Goal: Feedback & Contribution: Submit feedback/report problem

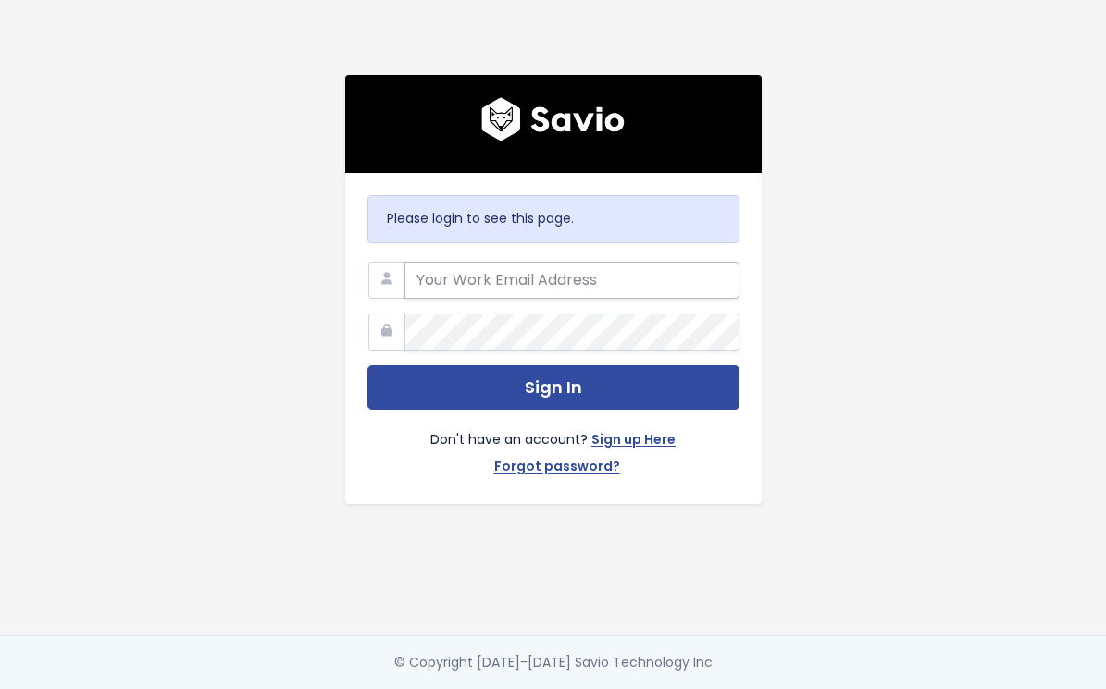
click at [516, 286] on input "email" at bounding box center [571, 280] width 335 height 37
click at [712, 688] on com-1password-button at bounding box center [553, 689] width 1106 height 0
type input "[PERSON_NAME][EMAIL_ADDRESS][PERSON_NAME][DOMAIN_NAME]"
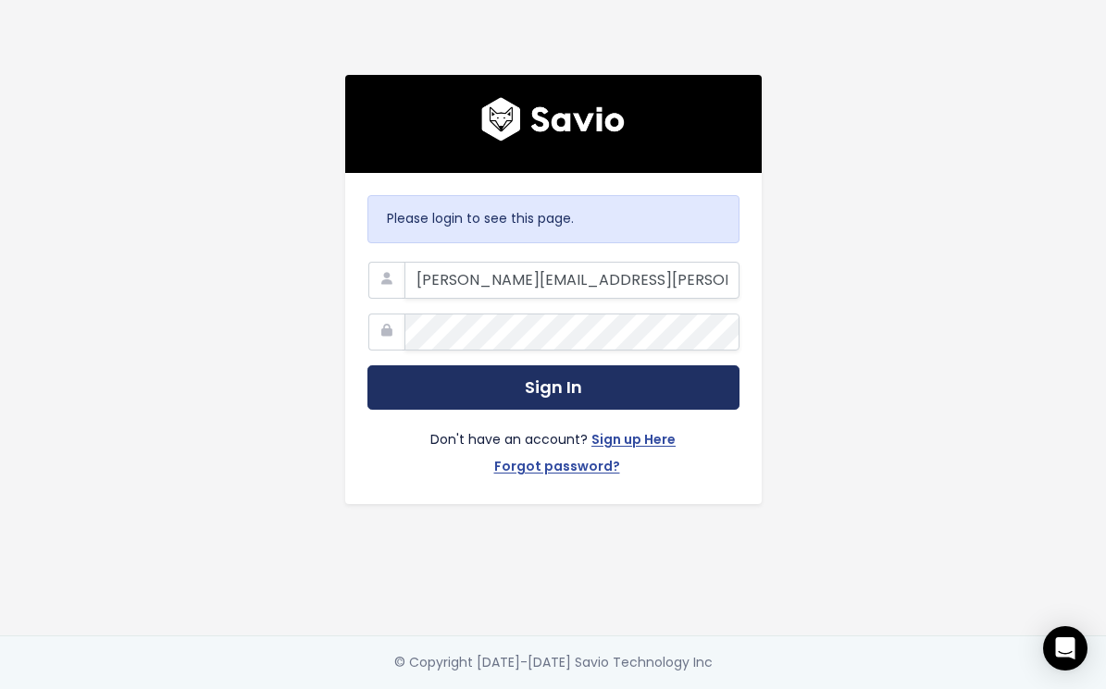
click at [447, 386] on button "Sign In" at bounding box center [553, 387] width 372 height 45
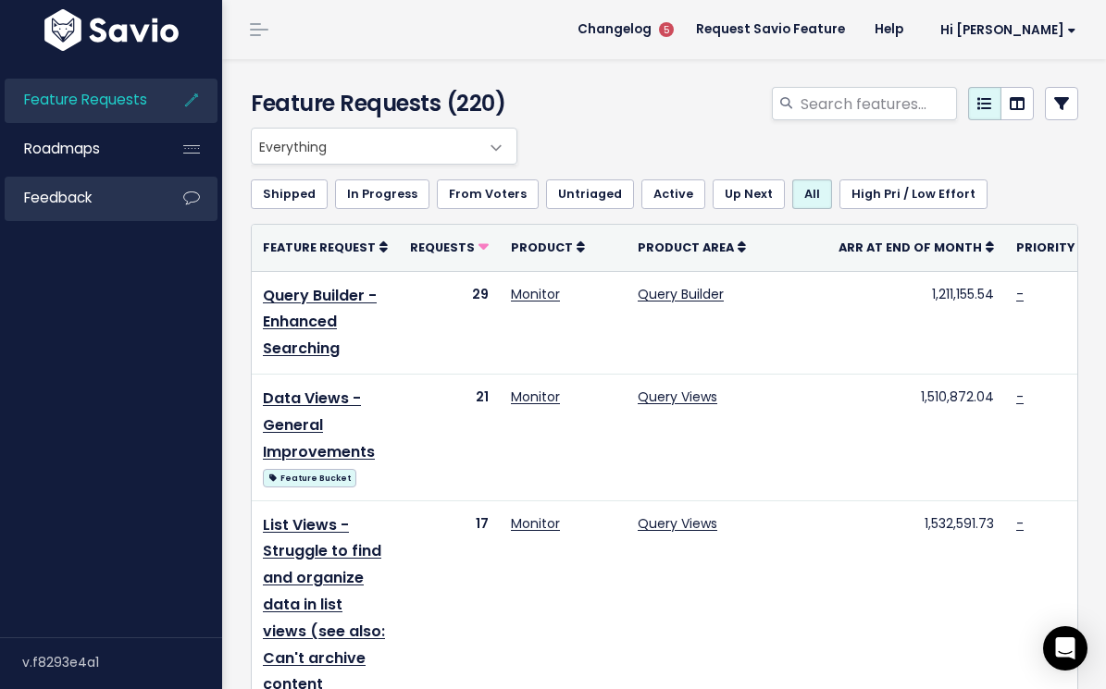
click at [85, 211] on link "Feedback" at bounding box center [79, 198] width 149 height 43
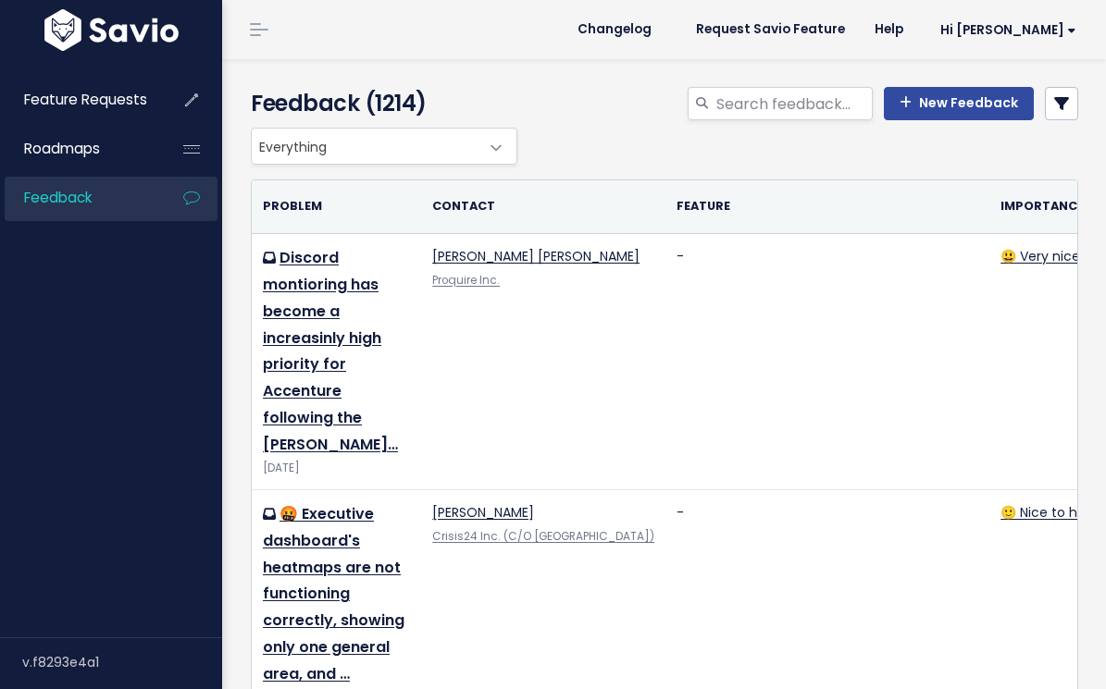
click at [562, 128] on div "Everything Any Product: Any Product Area Any Product: No Product Area No Produc…" at bounding box center [659, 146] width 827 height 37
click at [947, 102] on link "New Feedback" at bounding box center [959, 103] width 150 height 33
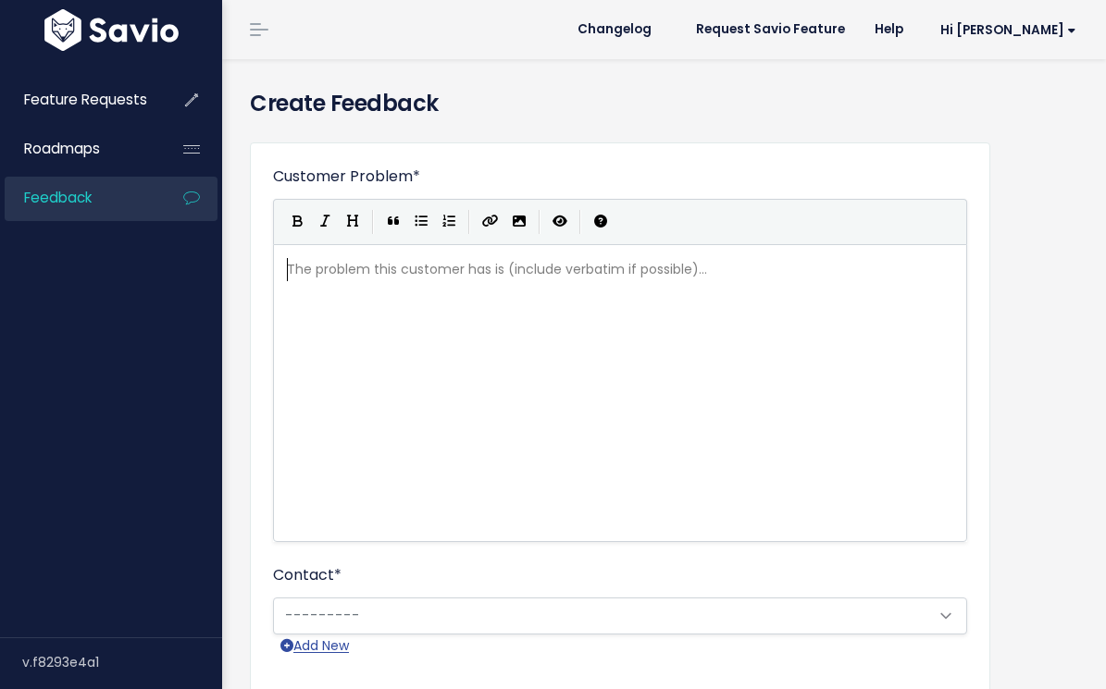
scroll to position [2, 0]
click at [338, 605] on div "Who shared this feedback? You'll see them alongside the feature request. Requir…" at bounding box center [324, 615] width 185 height 57
click at [313, 620] on div "Who shared this feedback? You'll see them alongside the feature request. Requir…" at bounding box center [324, 615] width 185 height 57
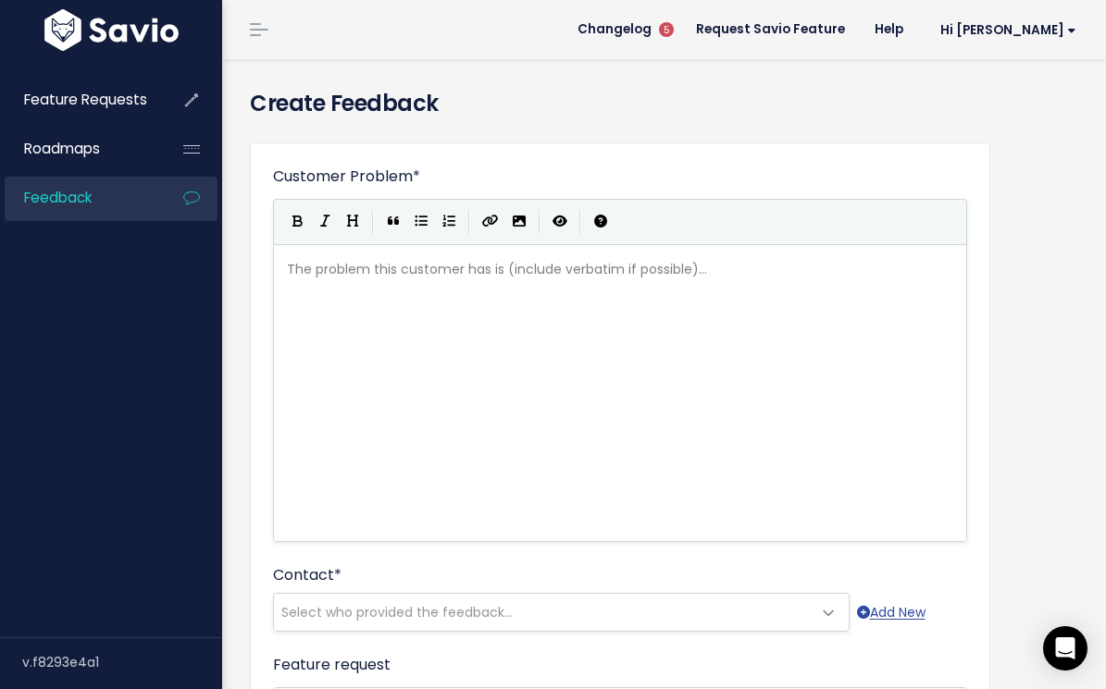
click at [356, 600] on div "Who shared this feedback? You'll see them alongside the feature request. Requir…" at bounding box center [324, 615] width 185 height 57
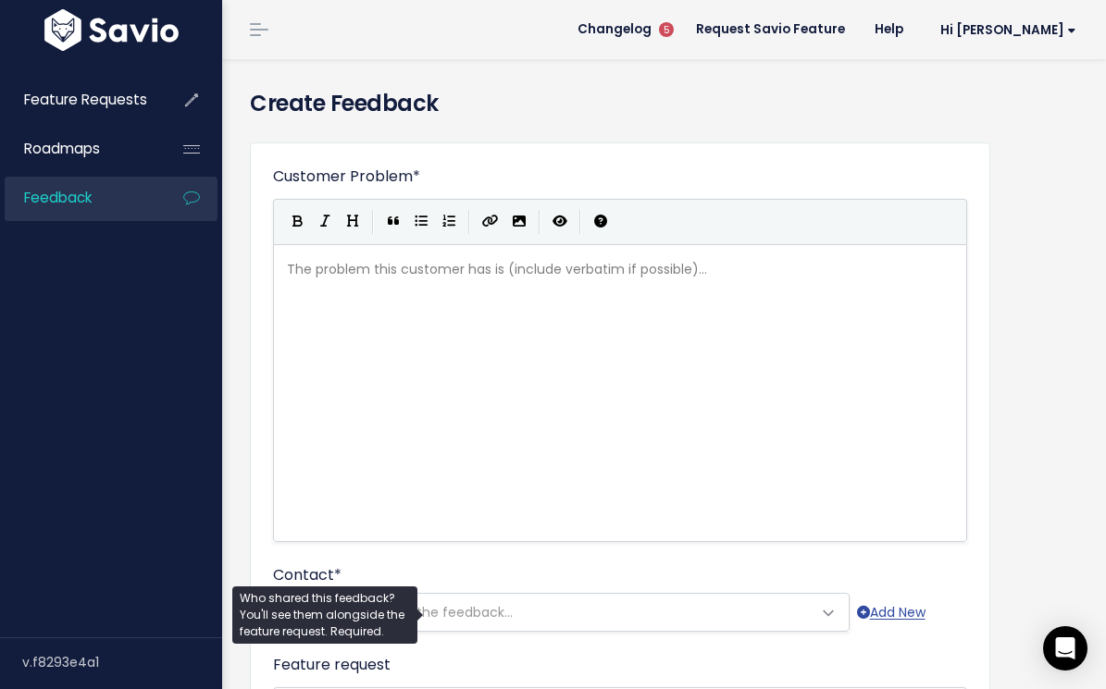
click at [739, 629] on span "Select who provided the feedback..." at bounding box center [543, 612] width 538 height 37
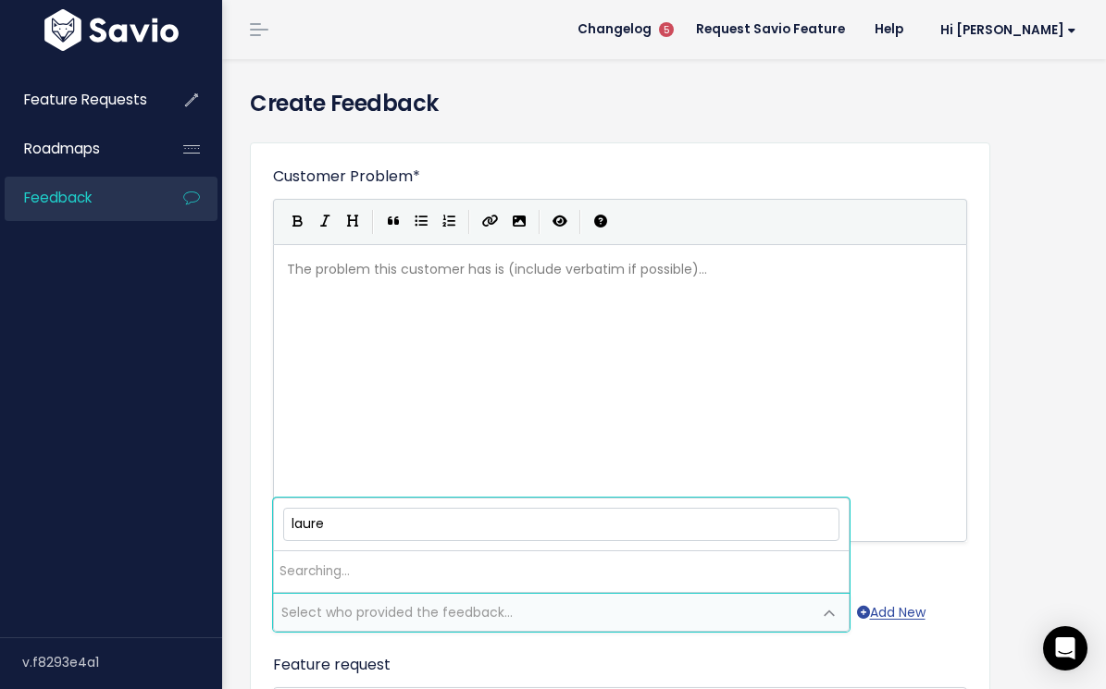
type input "lauren"
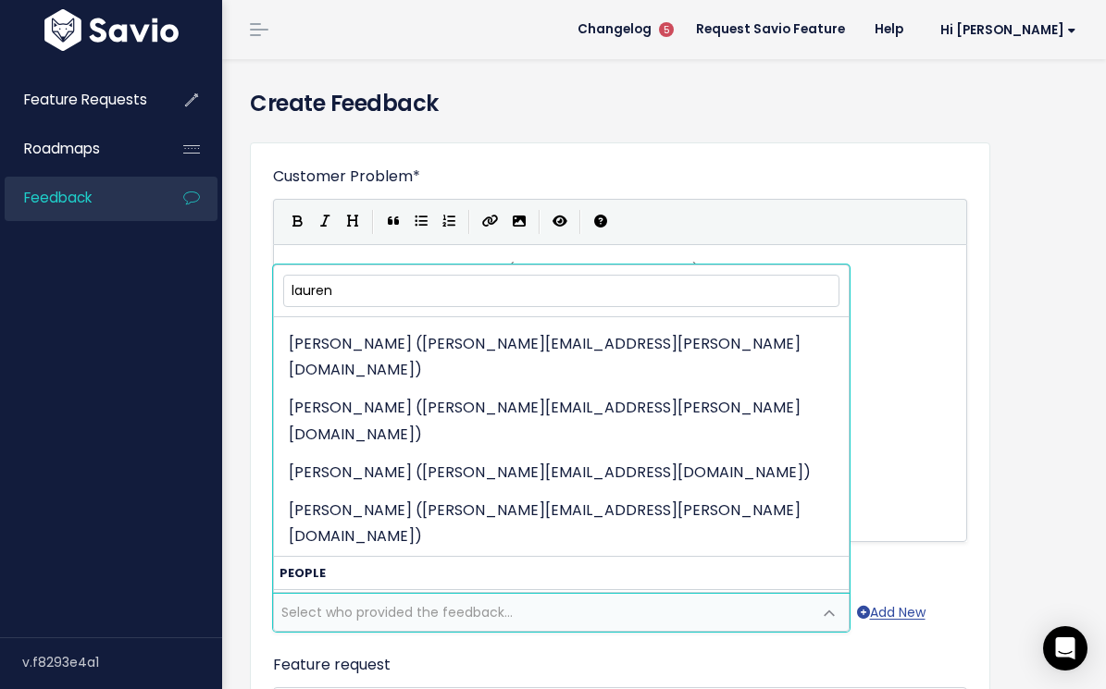
scroll to position [435, 0]
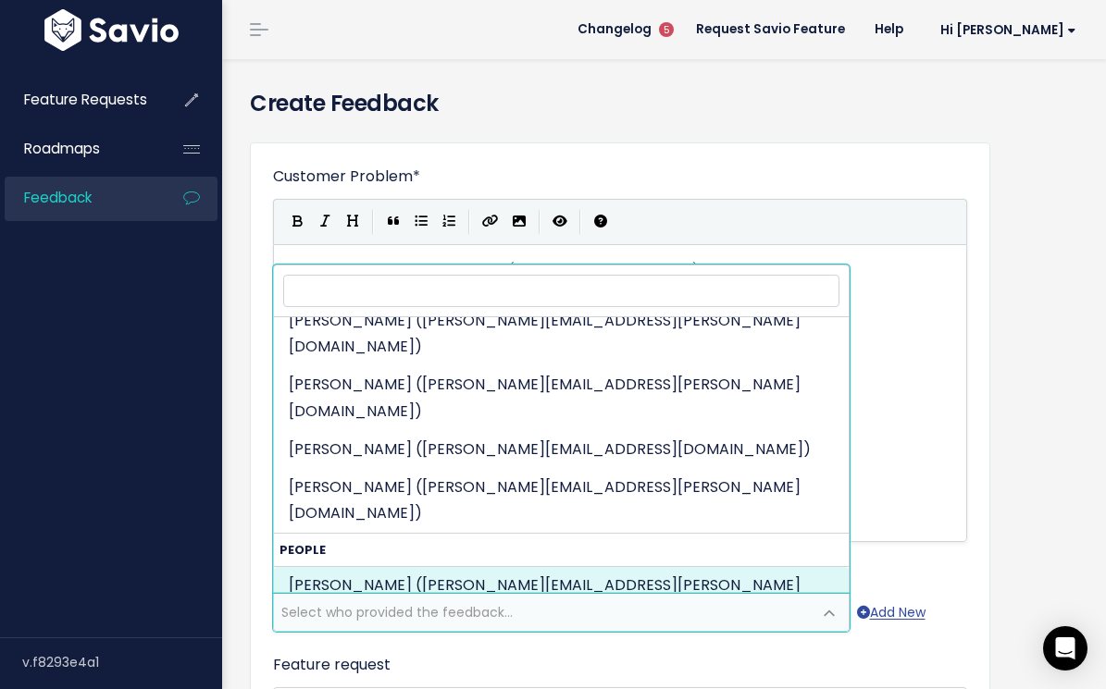
select select "83622389"
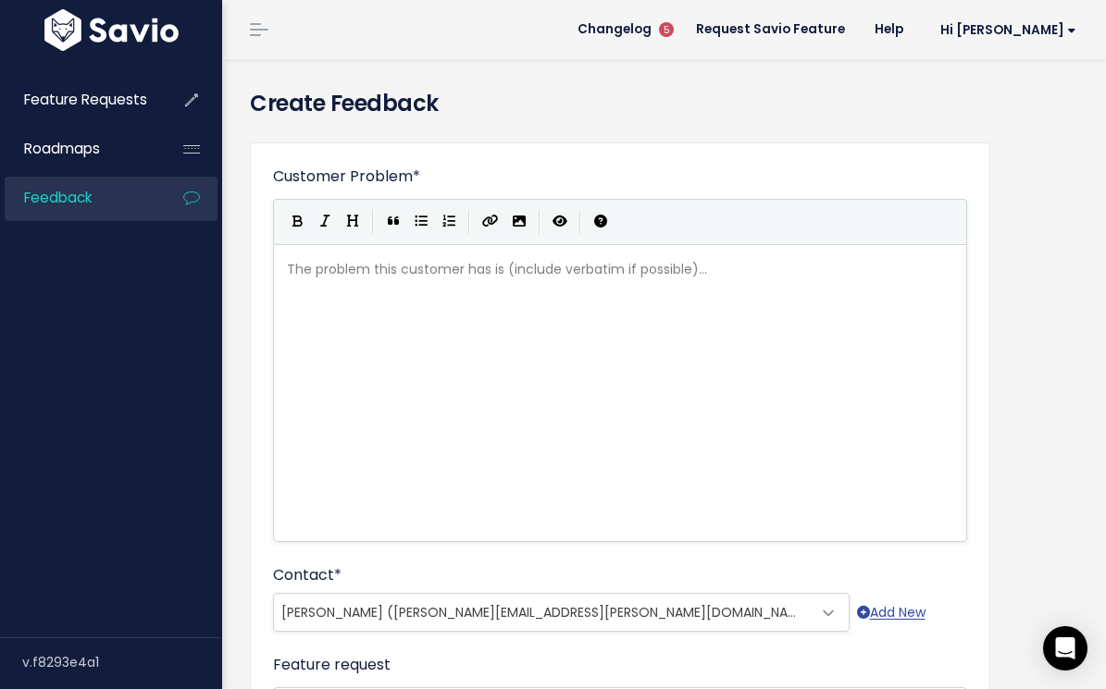
click at [362, 361] on div "The problem this customer has is (include verbatim if possible)... xxxxxxxxxx ​" at bounding box center [643, 416] width 720 height 324
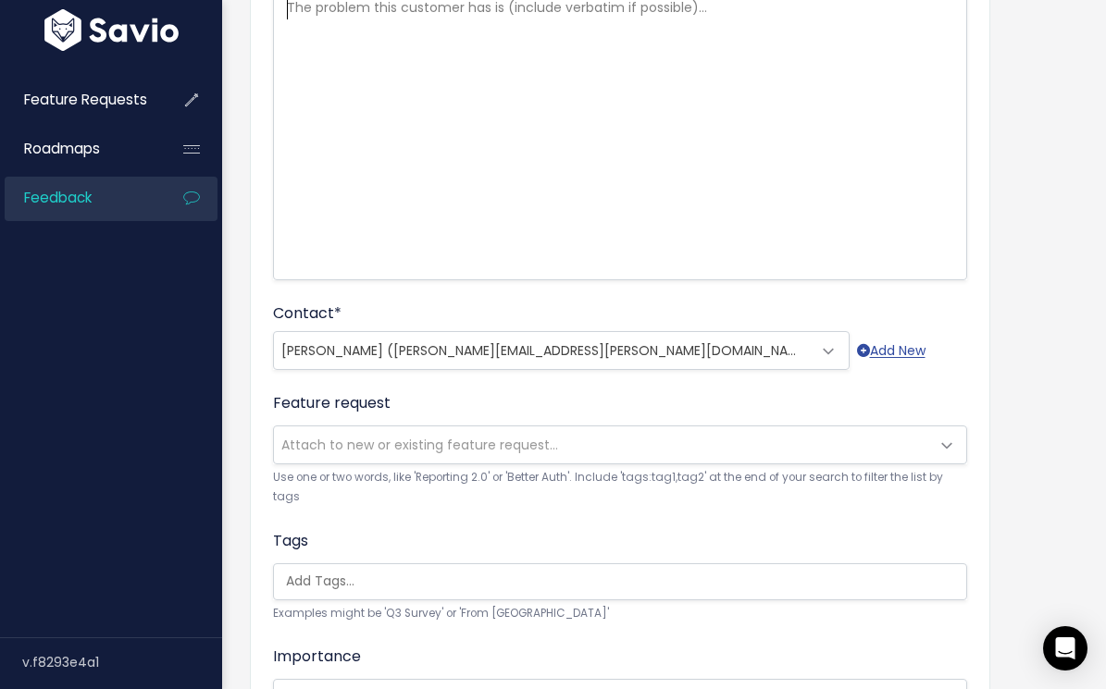
scroll to position [331, 0]
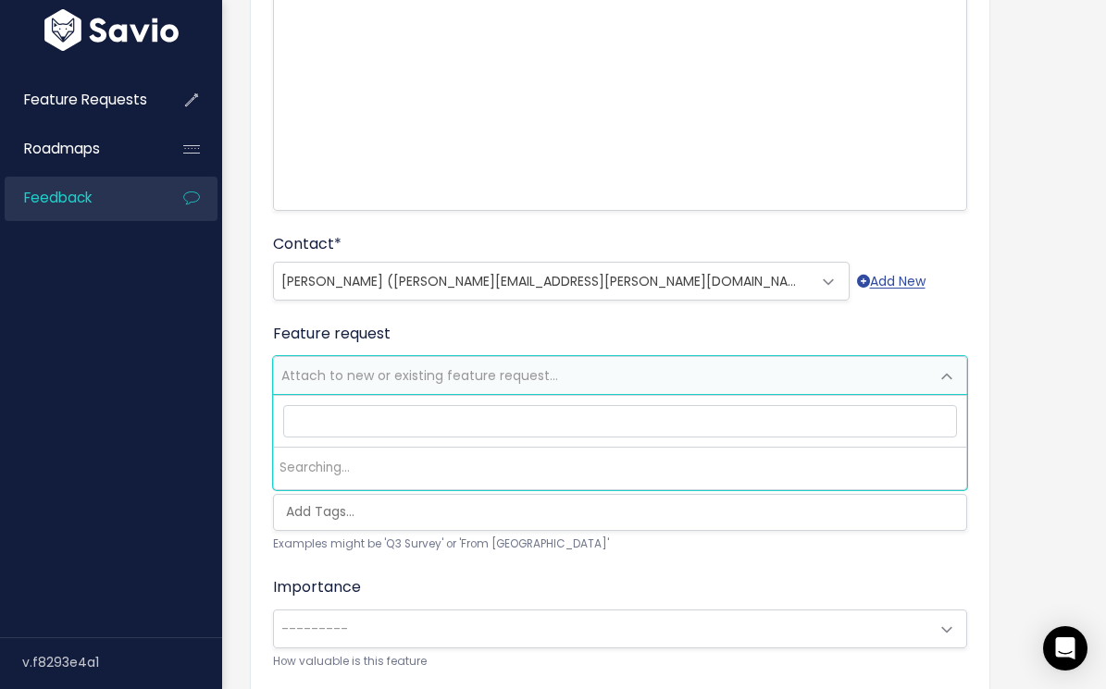
click at [401, 377] on span "Attach to new or existing feature request..." at bounding box center [419, 375] width 277 height 19
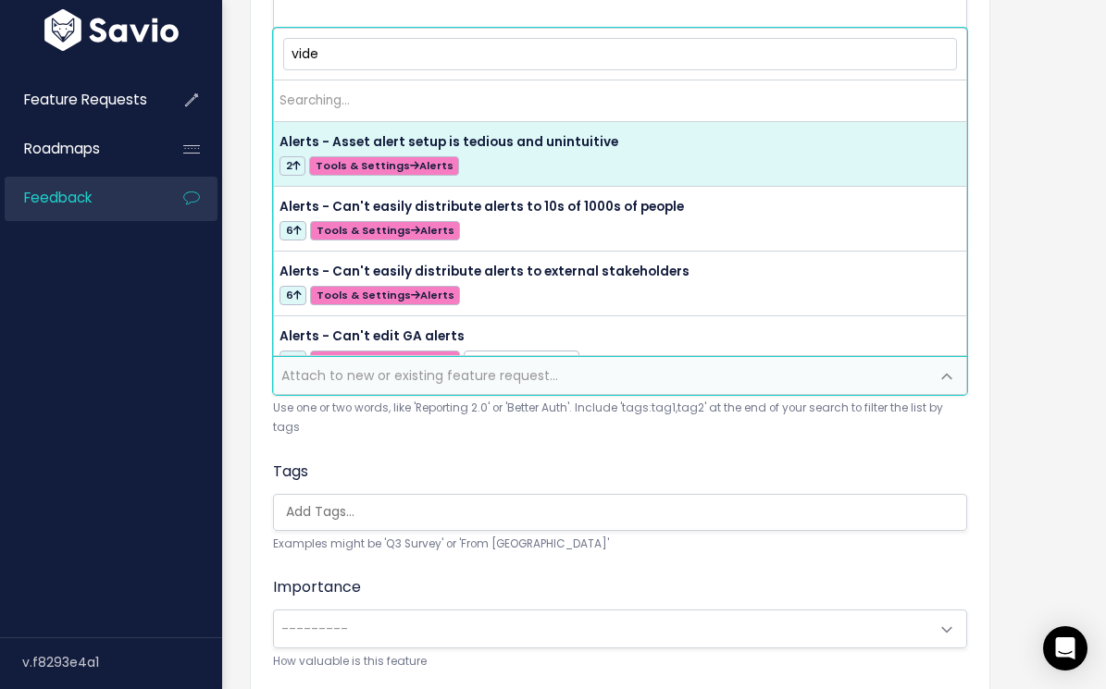
type input "video"
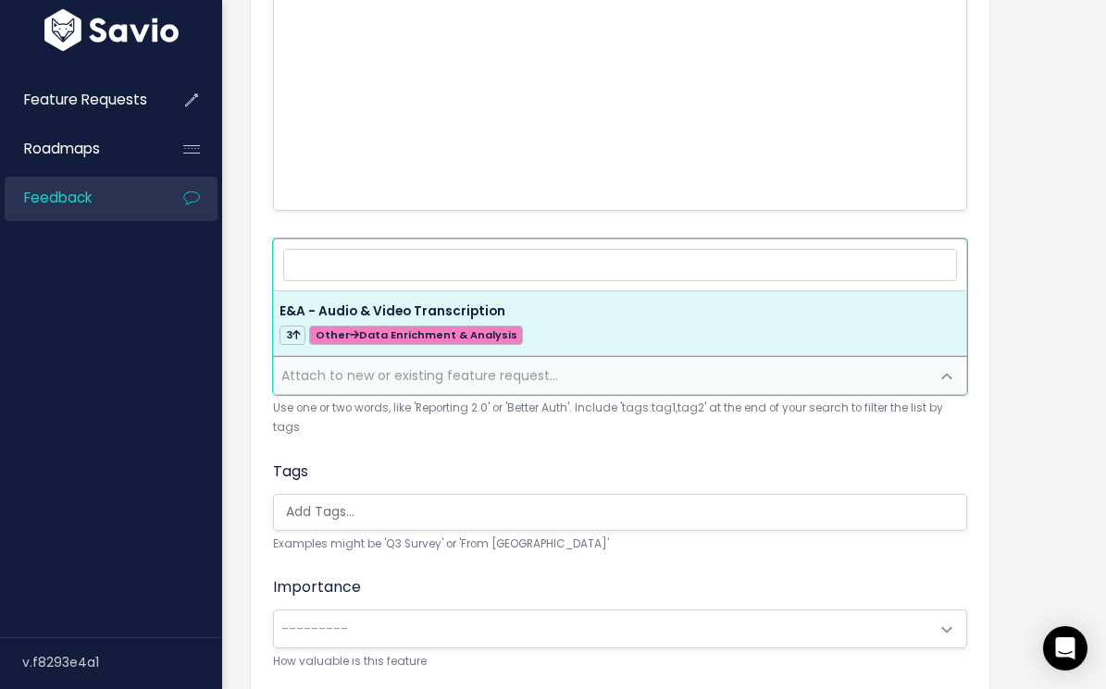
select select "56899"
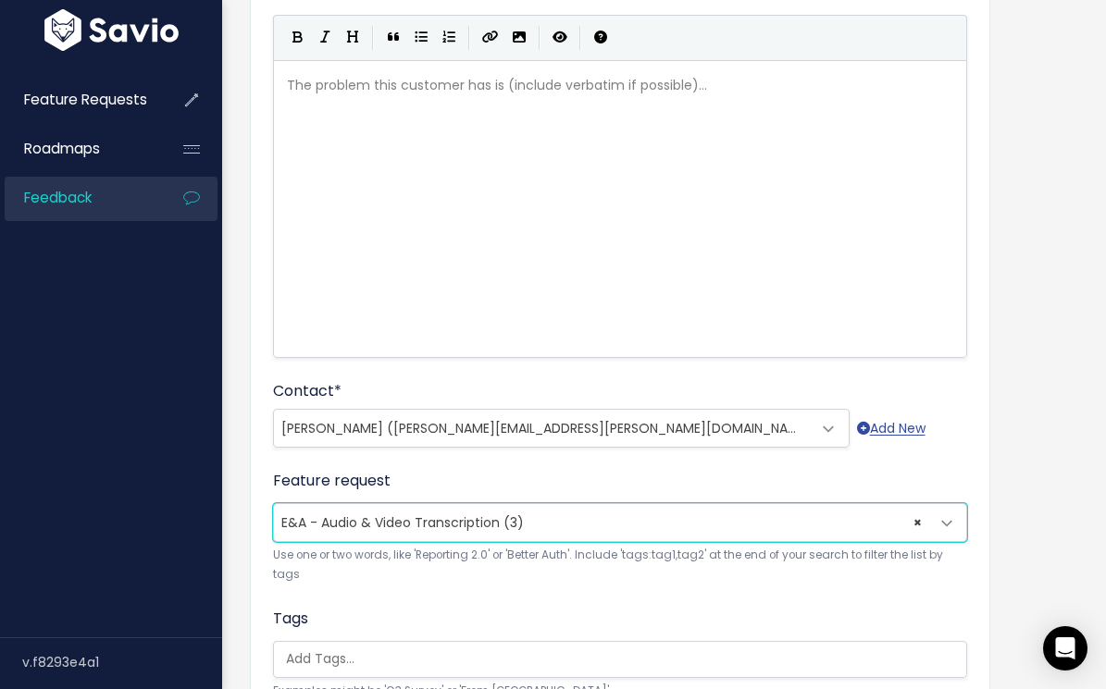
scroll to position [109, 0]
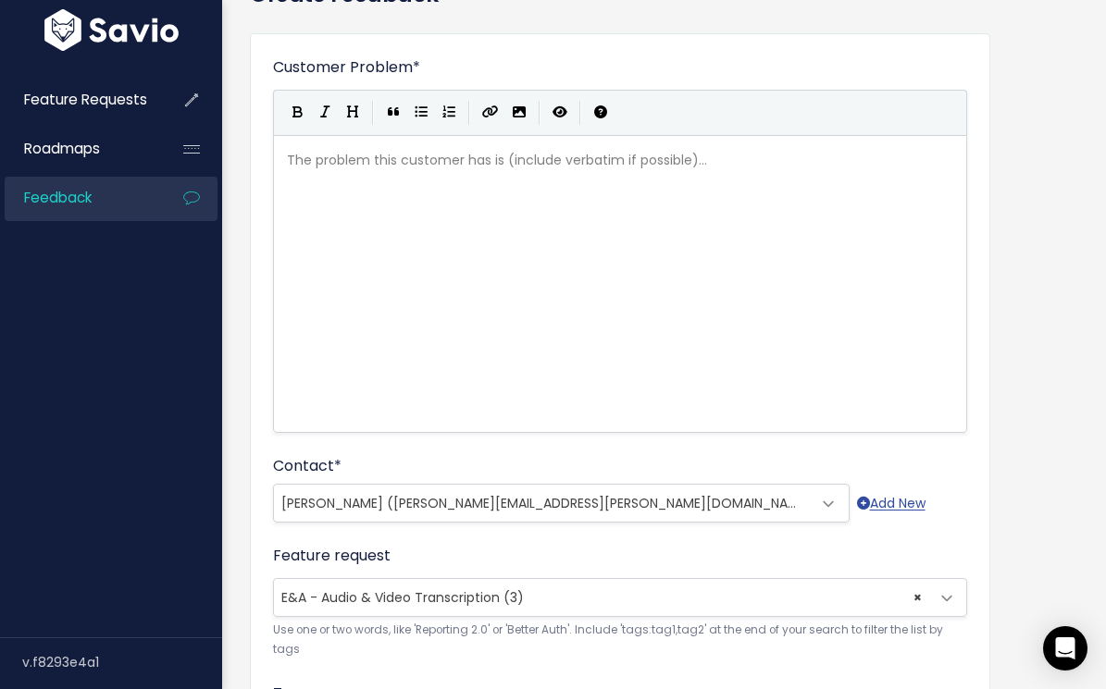
click at [404, 169] on pre "​" at bounding box center [620, 160] width 674 height 23
type textarea "Having"
type textarea "Vantage has many sc"
type textarea "incountered a"
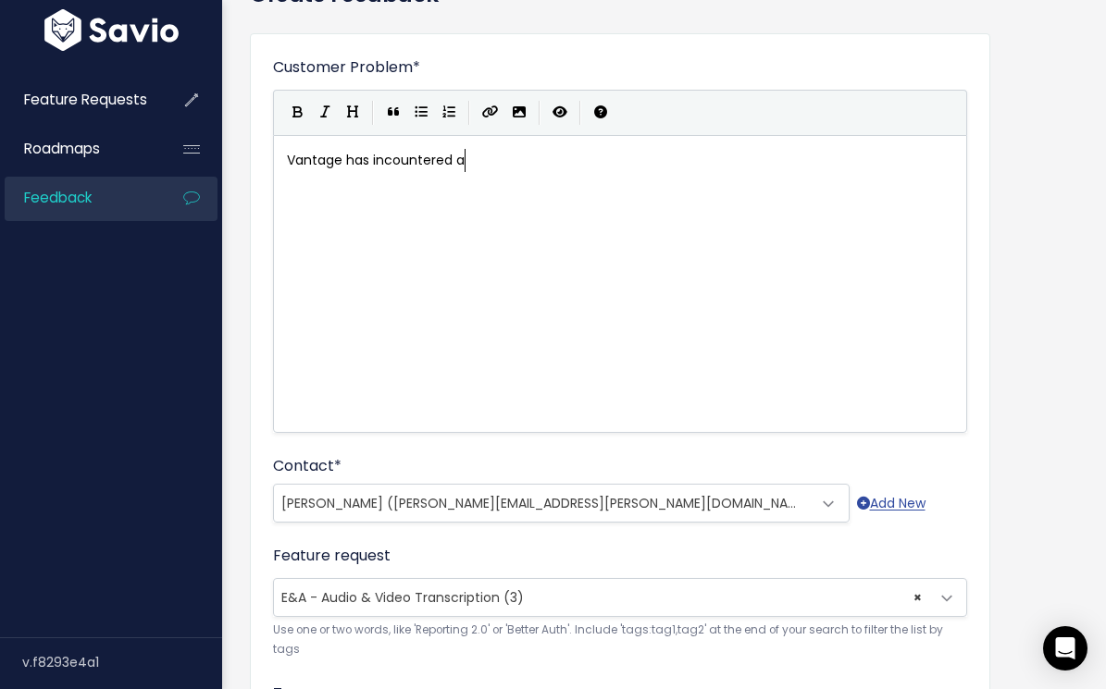
scroll to position [6, 93]
type textarea "encountered a few s"
type textarea "Vantage Data Centers has encountered a few instances of a Yout"
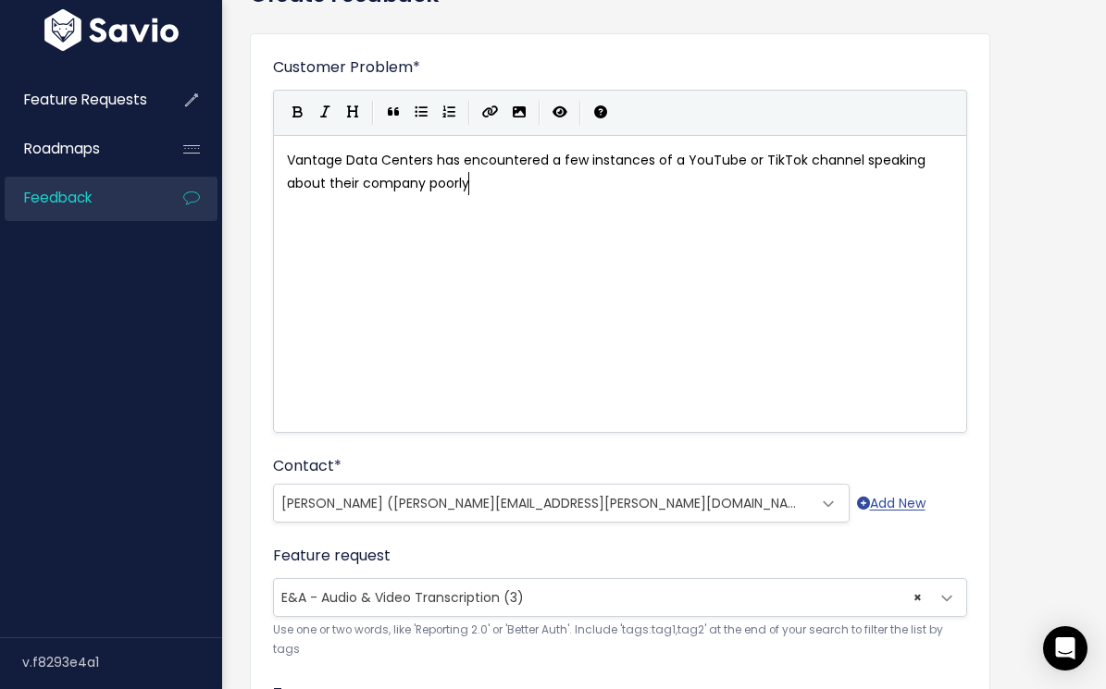
type textarea "Tube or TikTok channel speaking about their company poorly"
type textarea ", but as the video title/"
type textarea "and/or summary"
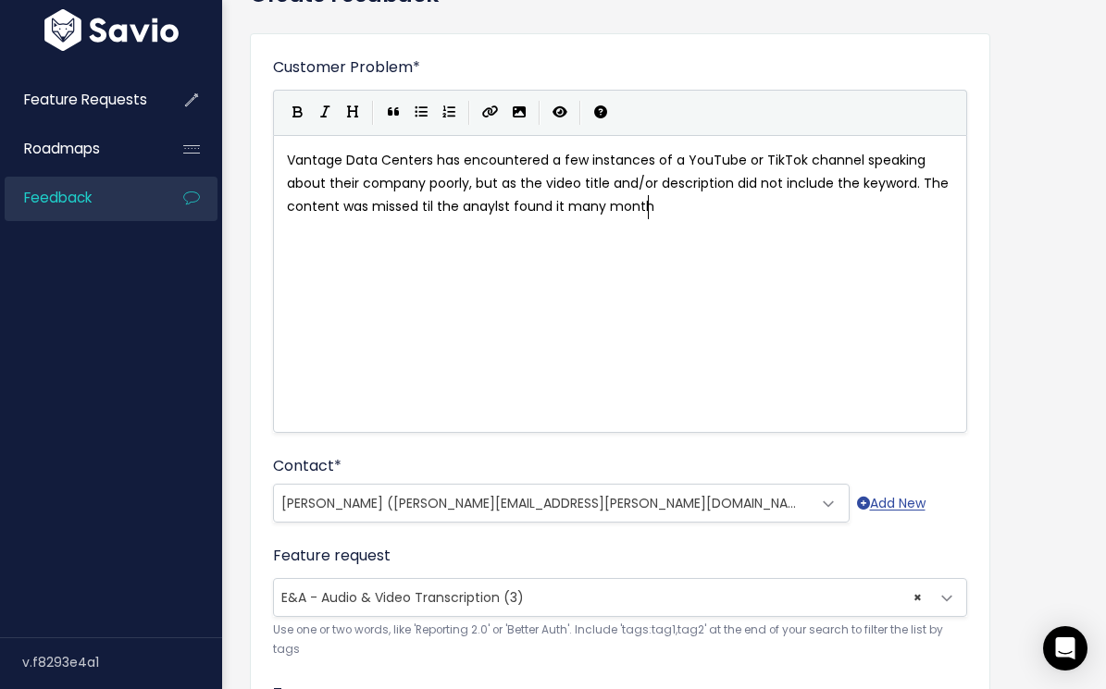
scroll to position [6, 654]
type textarea "description did not include the keyword. The content was missed til the anaylst…"
type textarea "weeks later which at that point is"
type textarea "t is too late."
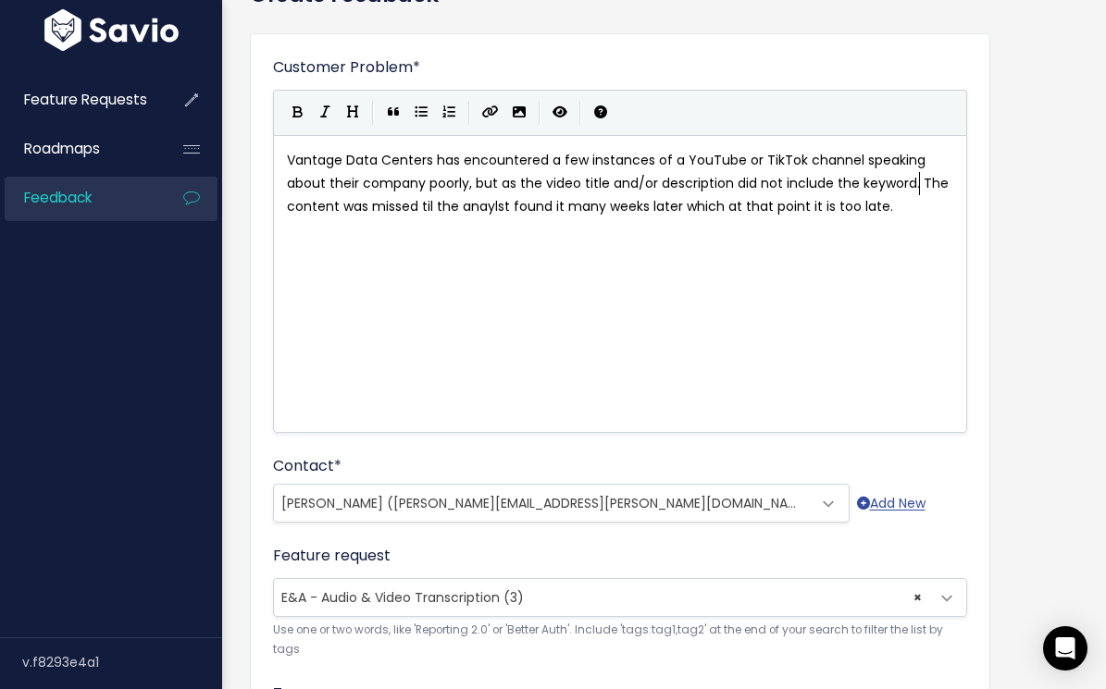
click at [921, 181] on span "Vantage Data Centers has encountered a few instances of a YouTube or TikTok cha…" at bounding box center [619, 183] width 665 height 65
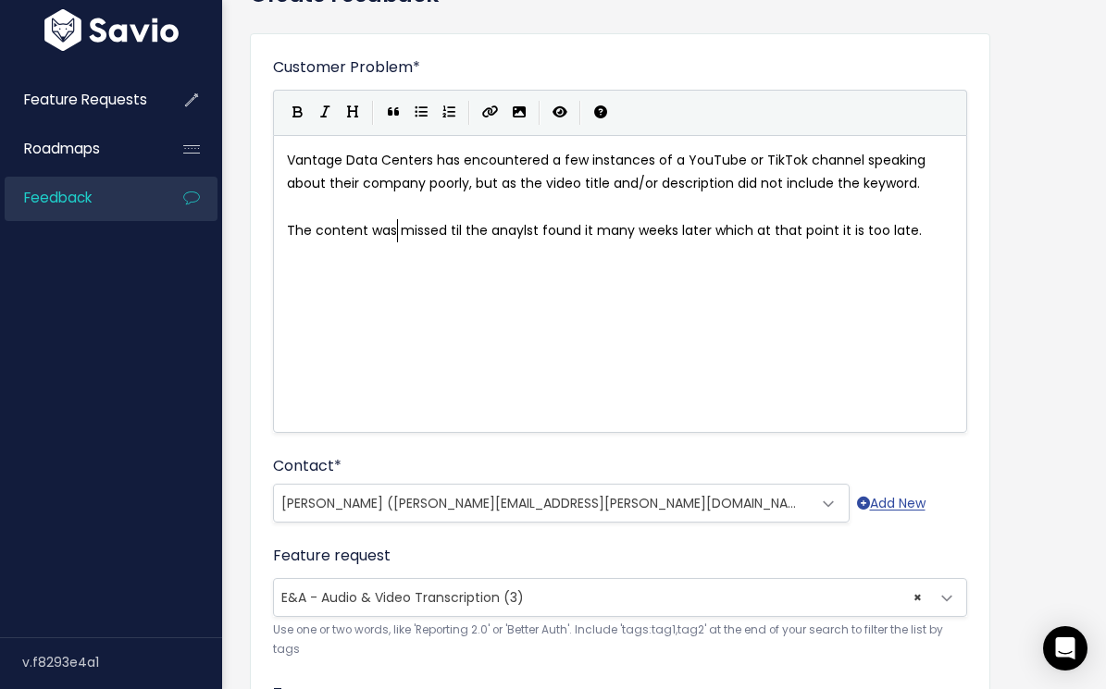
click at [398, 226] on span "The content was missed til the anaylst found it many weeks later which at that …" at bounding box center [604, 230] width 635 height 19
type textarea "orign"
type textarea "ginally"
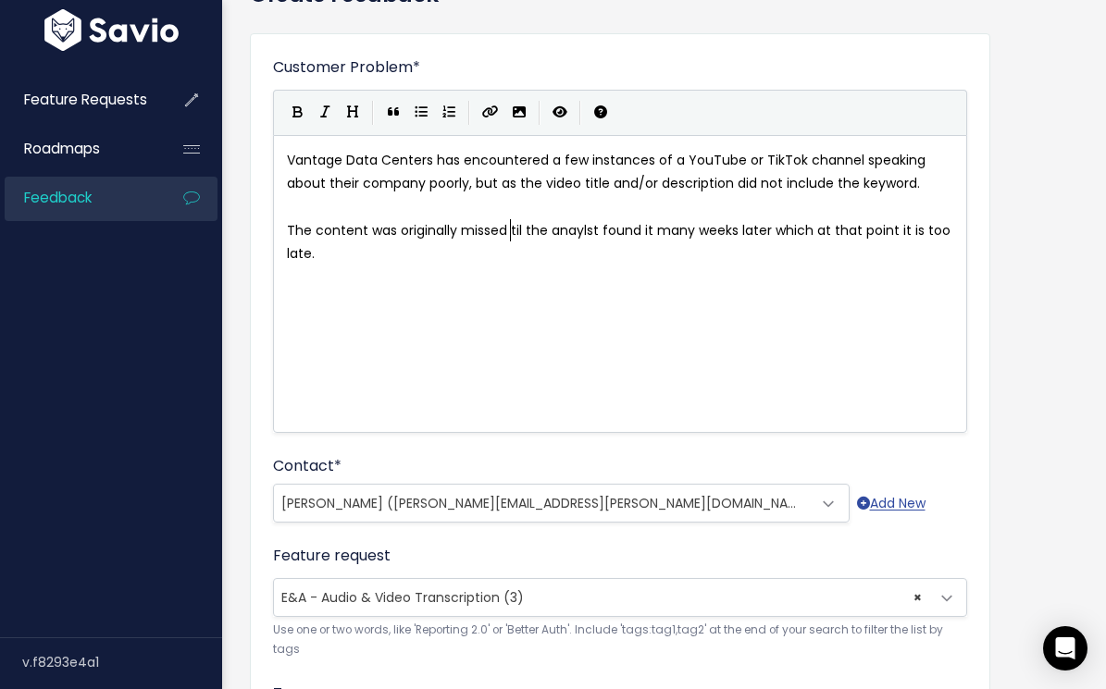
click at [511, 229] on span "The content was originally missed til the anaylst found it many weeks later whi…" at bounding box center [620, 242] width 667 height 42
type textarea "in the Query due to this and un"
click at [632, 250] on pre "The content was originally missed in the Query due to this and until the anayls…" at bounding box center [620, 242] width 674 height 46
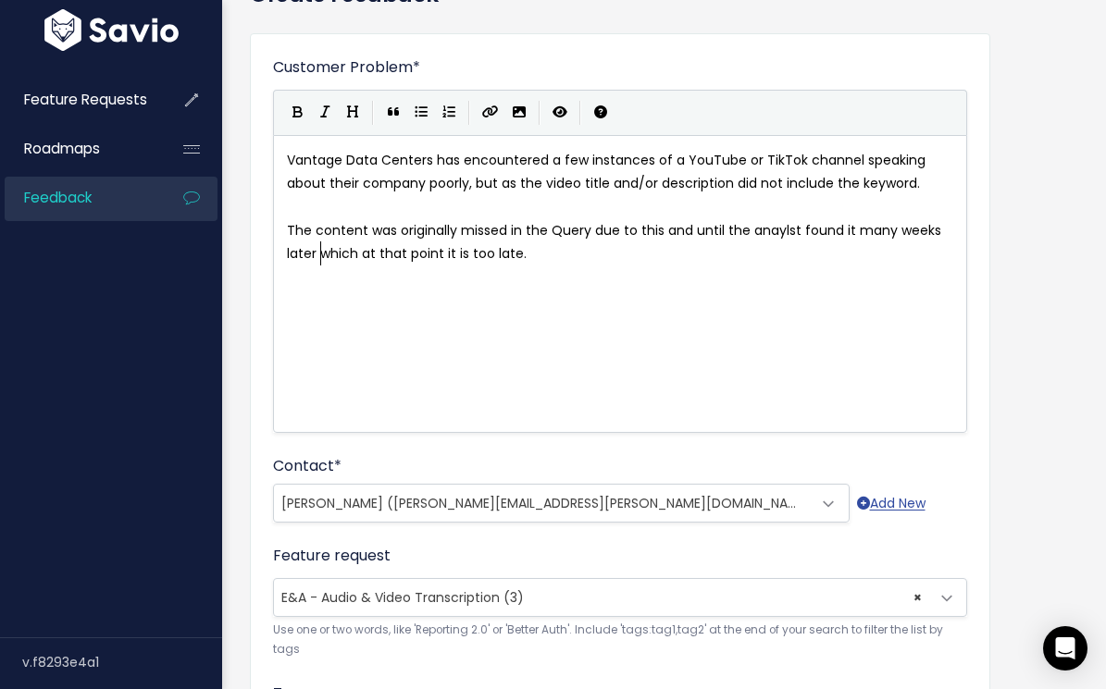
click at [321, 254] on span "The content was originally missed in the Query due to this and until the anayls…" at bounding box center [616, 242] width 658 height 42
type textarea "manually,"
click at [673, 230] on span "The content was originally missed in the Query due to this and until the anayls…" at bounding box center [616, 242] width 658 height 42
type textarea "and"
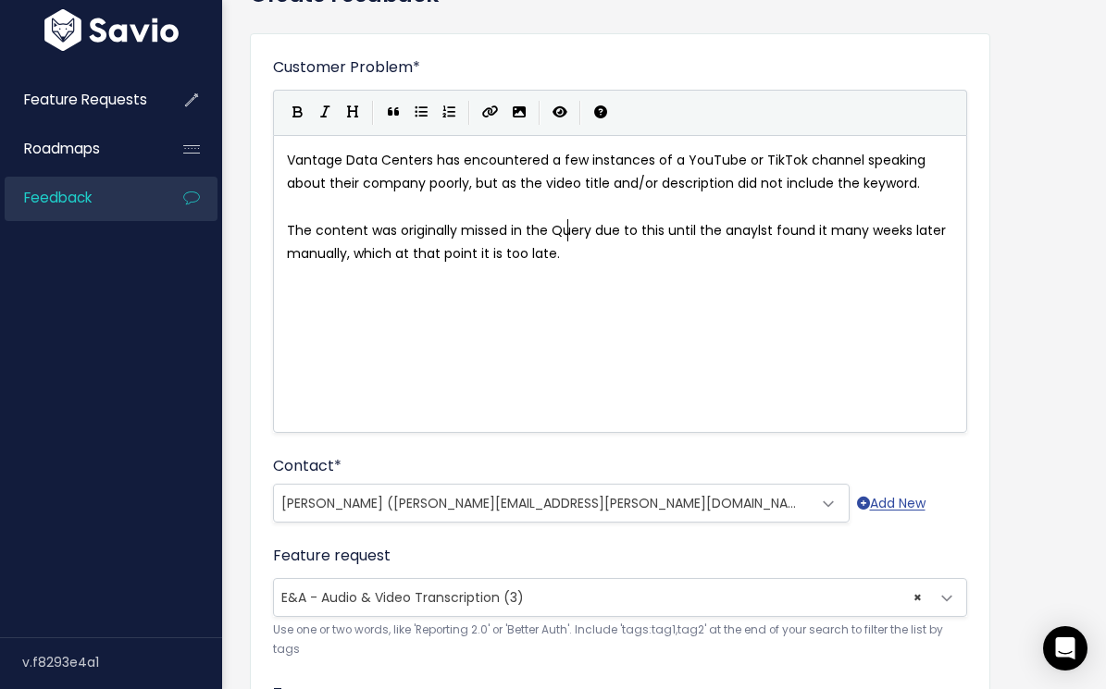
click at [568, 227] on span "The content was originally missed in the Query due to this until the anaylst fo…" at bounding box center [618, 242] width 662 height 42
type textarea "Query"
type textarea "platform"
click at [670, 229] on span "The content was originally missed in platform due to this until the anaylst fou…" at bounding box center [614, 242] width 654 height 42
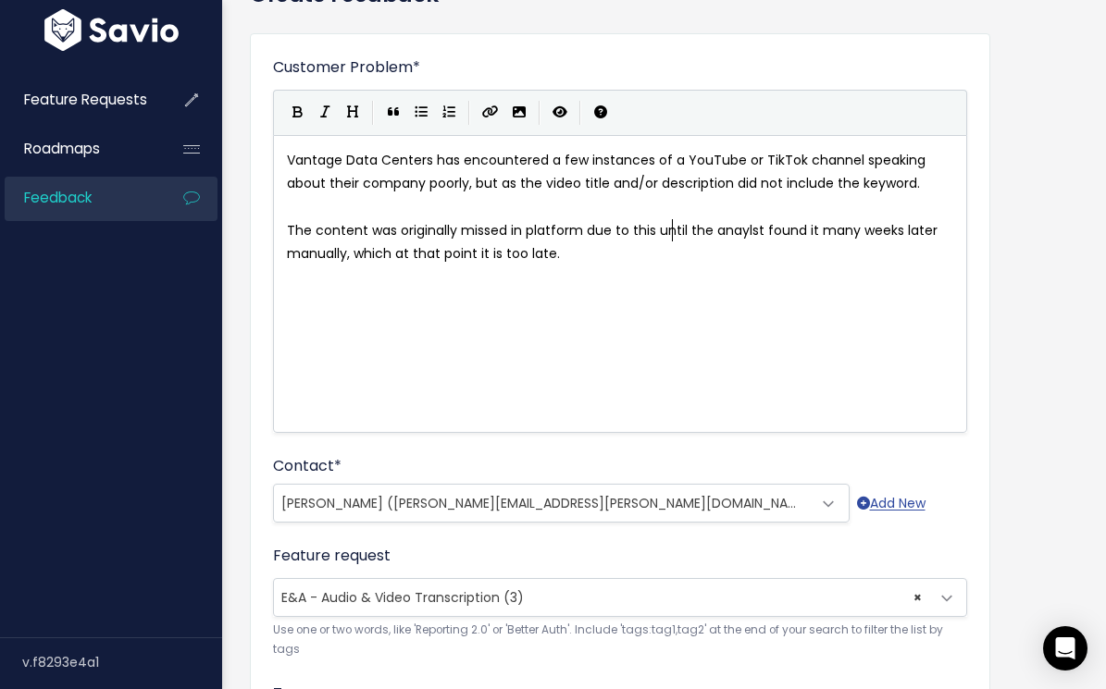
type textarea "until"
type textarea "limitation and"
click at [746, 246] on pre "The content was originally missed in platform due to this limitation and the an…" at bounding box center [620, 242] width 674 height 46
click at [396, 257] on span "The content was originally missed in platform due to this limitation and the an…" at bounding box center [606, 242] width 639 height 42
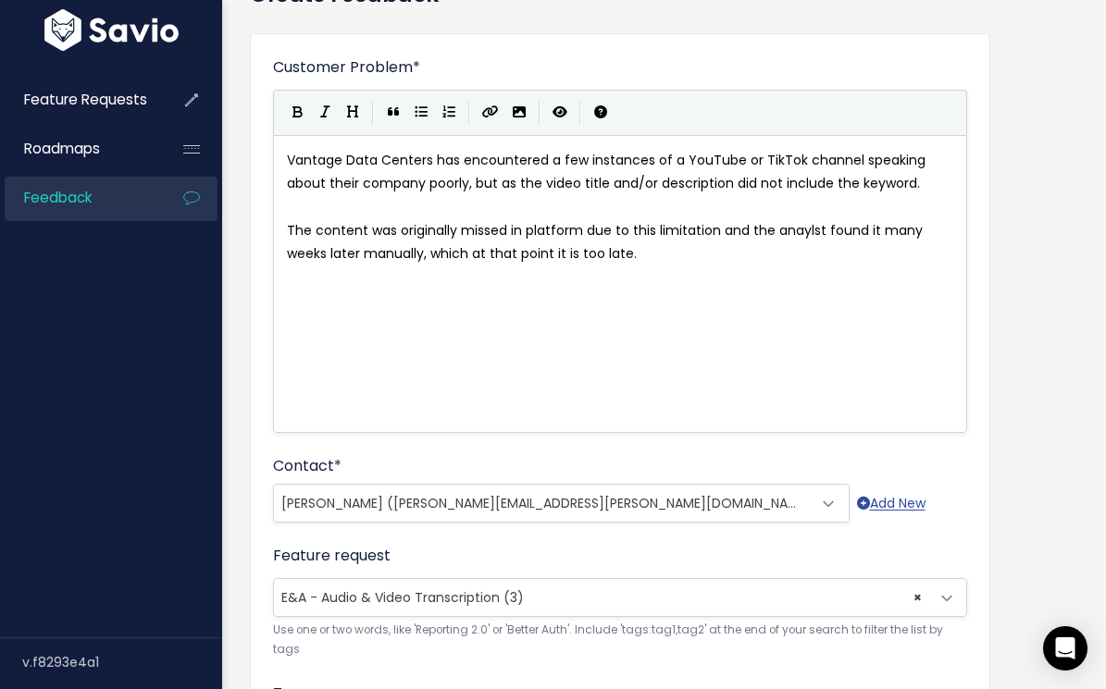
type textarea "manually"
type textarea "Having the"
type textarea "the ability to scrape content"
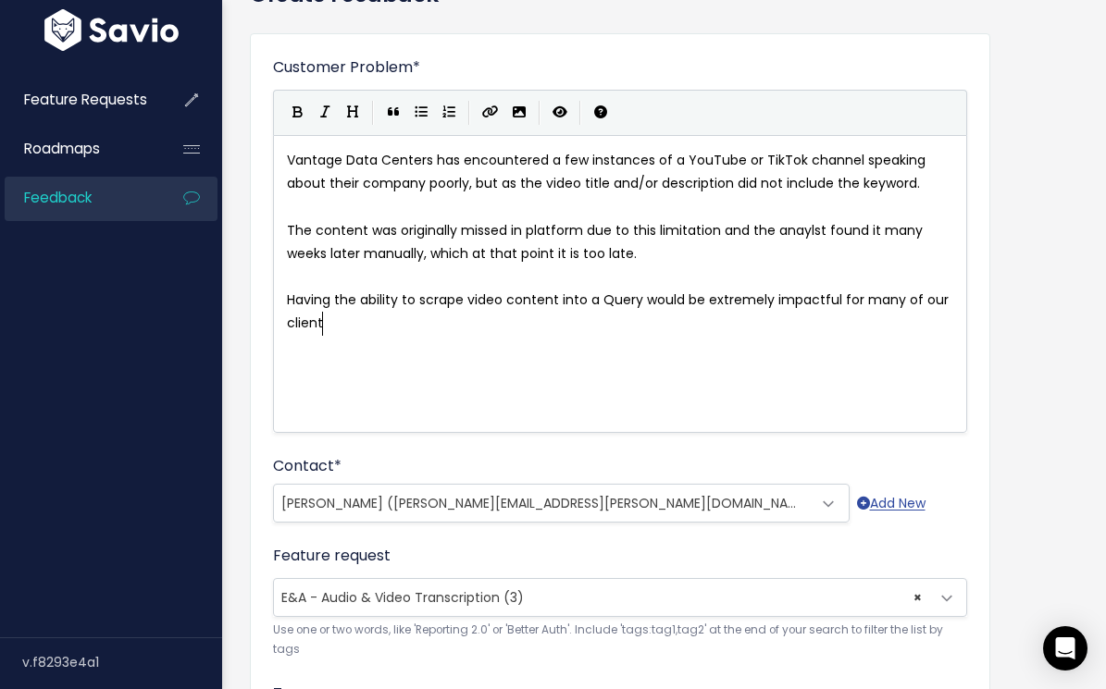
scroll to position [6, 514]
type textarea "video content into a Query would be extremely impactful for many of our clients."
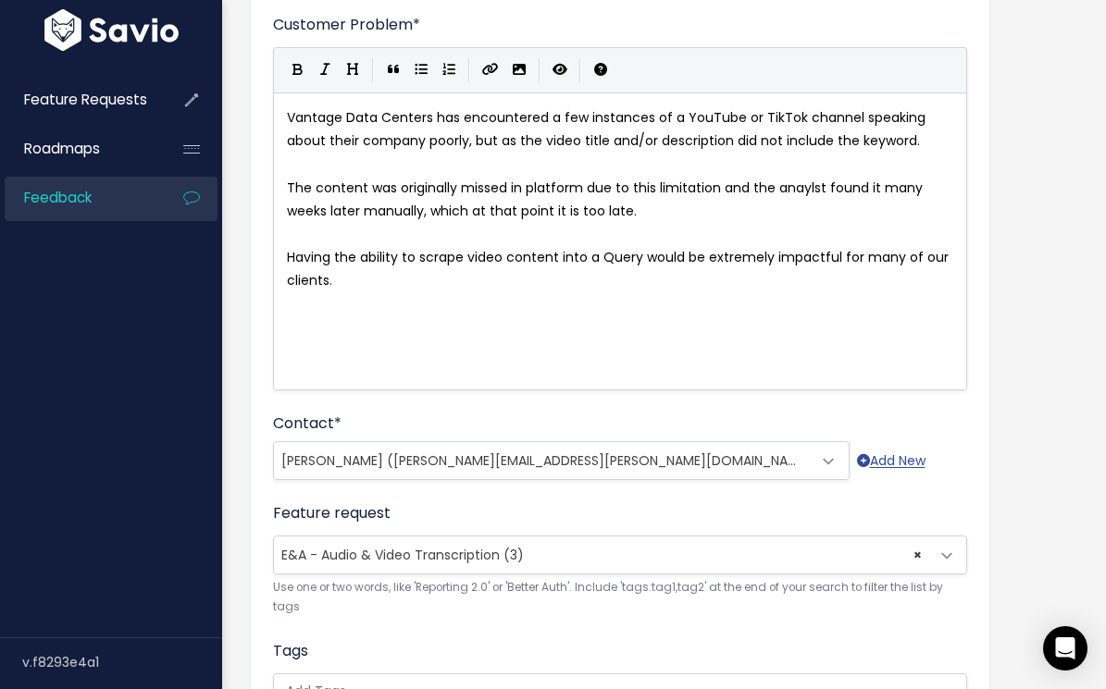
scroll to position [167, 0]
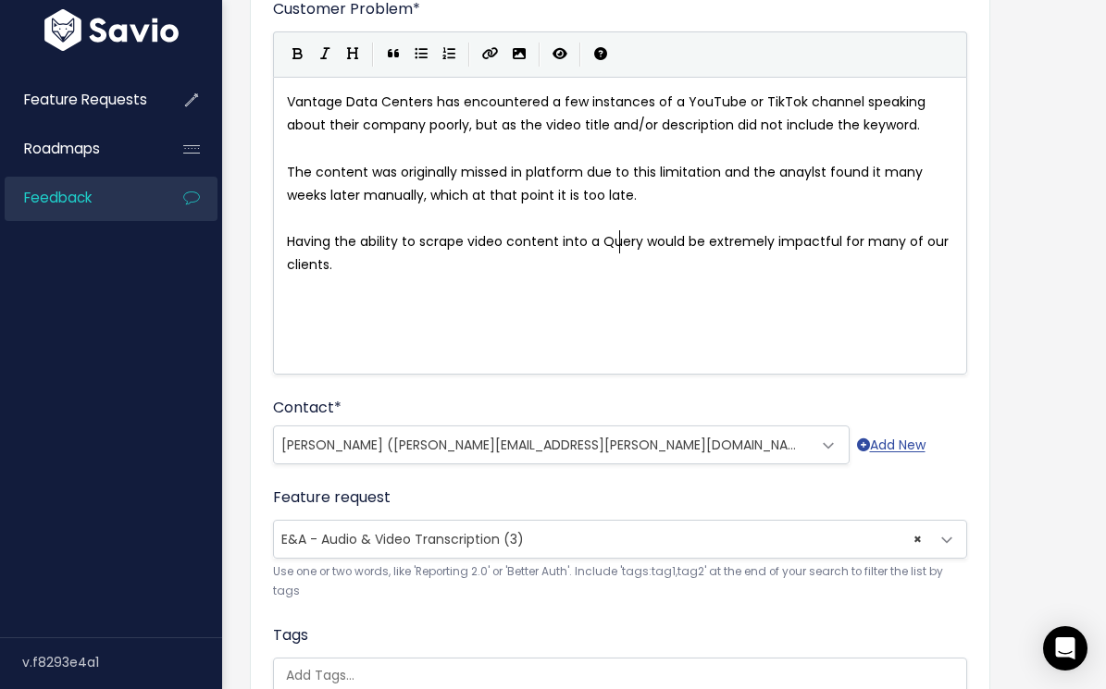
click at [617, 246] on span "Having the ability to scrape video content into a Query would be extremely impa…" at bounding box center [619, 253] width 665 height 42
type textarea "Query"
type textarea "platform"
click at [265, 276] on div "Customer Problem * Vantage Data Centers has encountered a few instances of a Yo…" at bounding box center [620, 503] width 740 height 1057
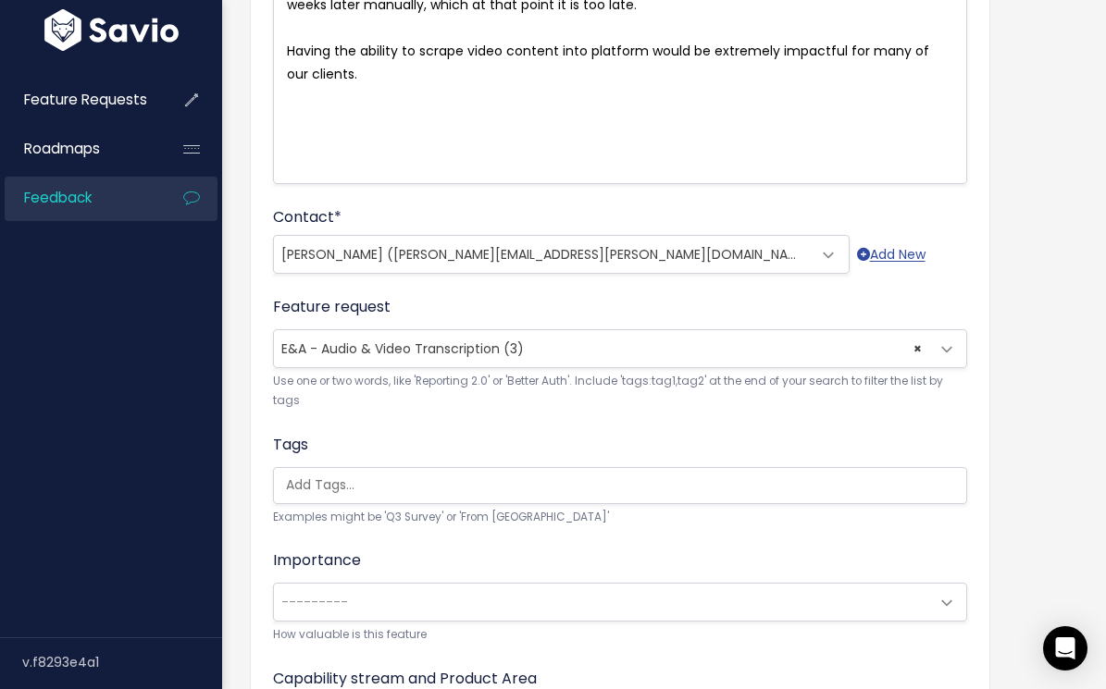
scroll to position [371, 0]
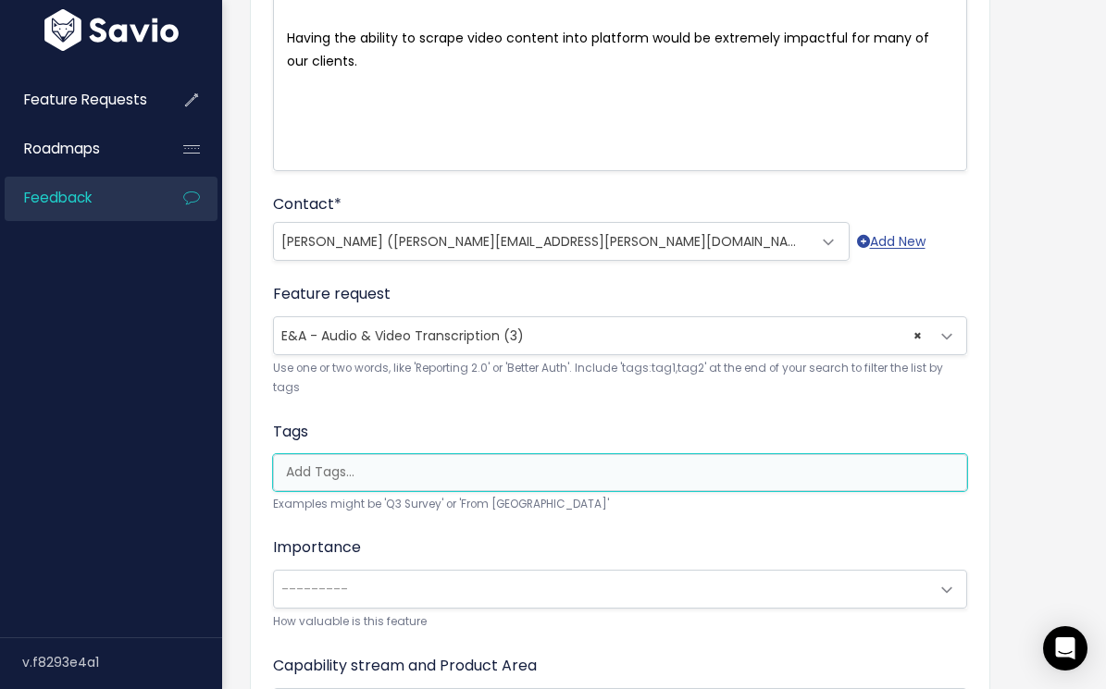
click at [376, 466] on input "search" at bounding box center [624, 472] width 692 height 19
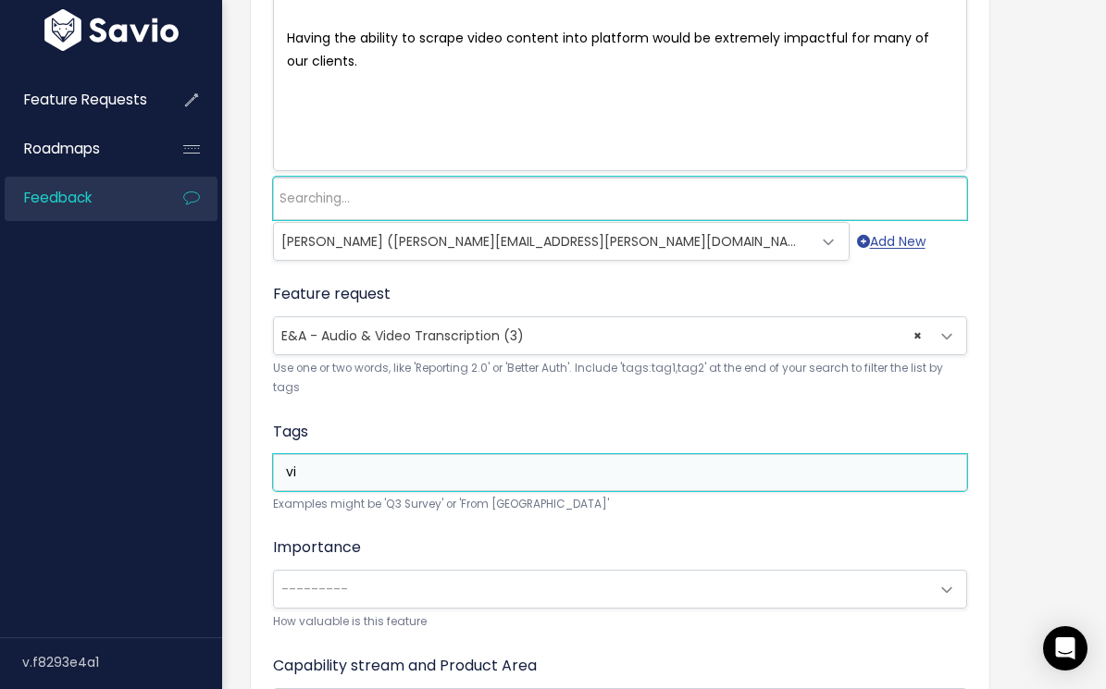
type input "v"
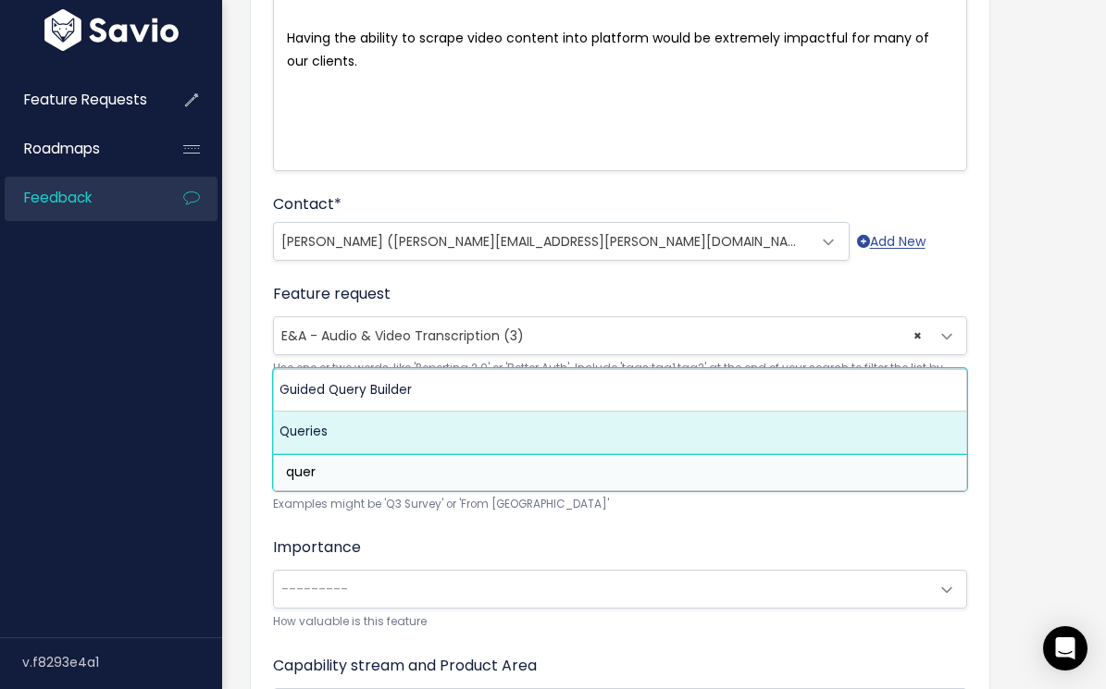
type input "quer"
select select "13295"
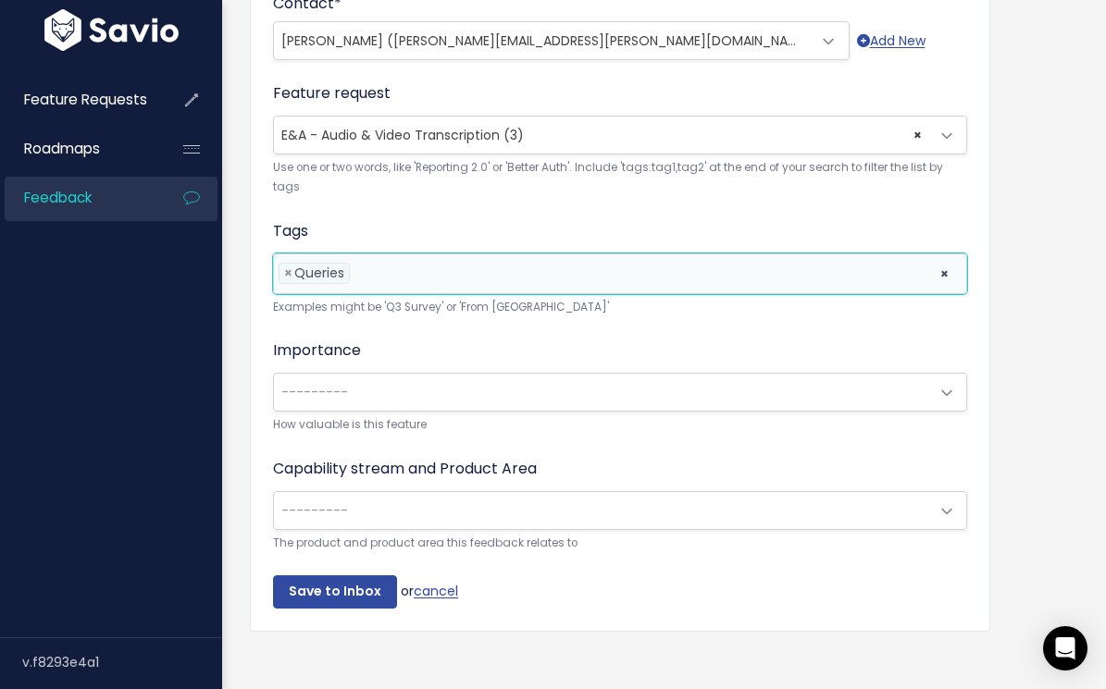
scroll to position [586, 0]
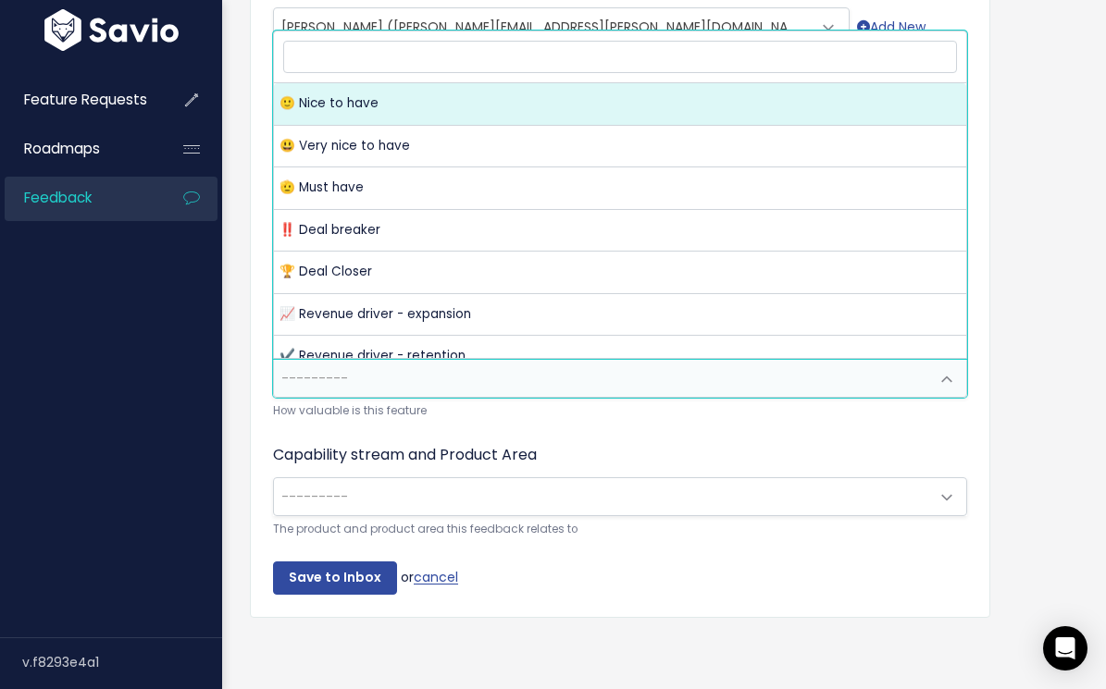
click at [342, 372] on span "---------" at bounding box center [314, 378] width 67 height 19
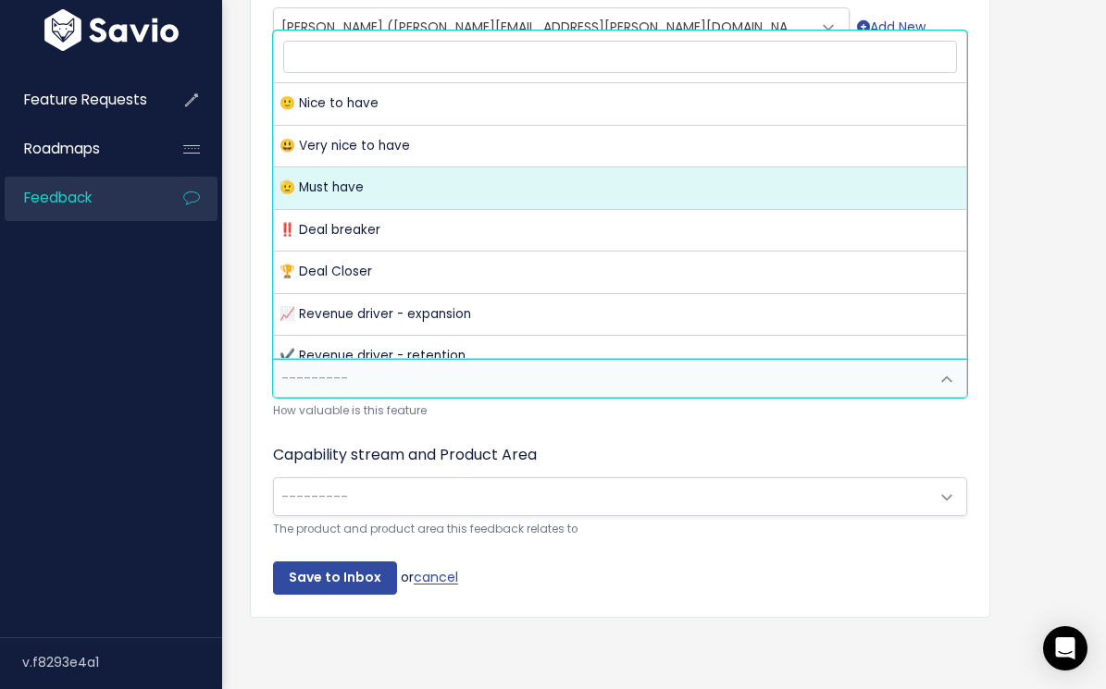
select select "MUST_HAVE"
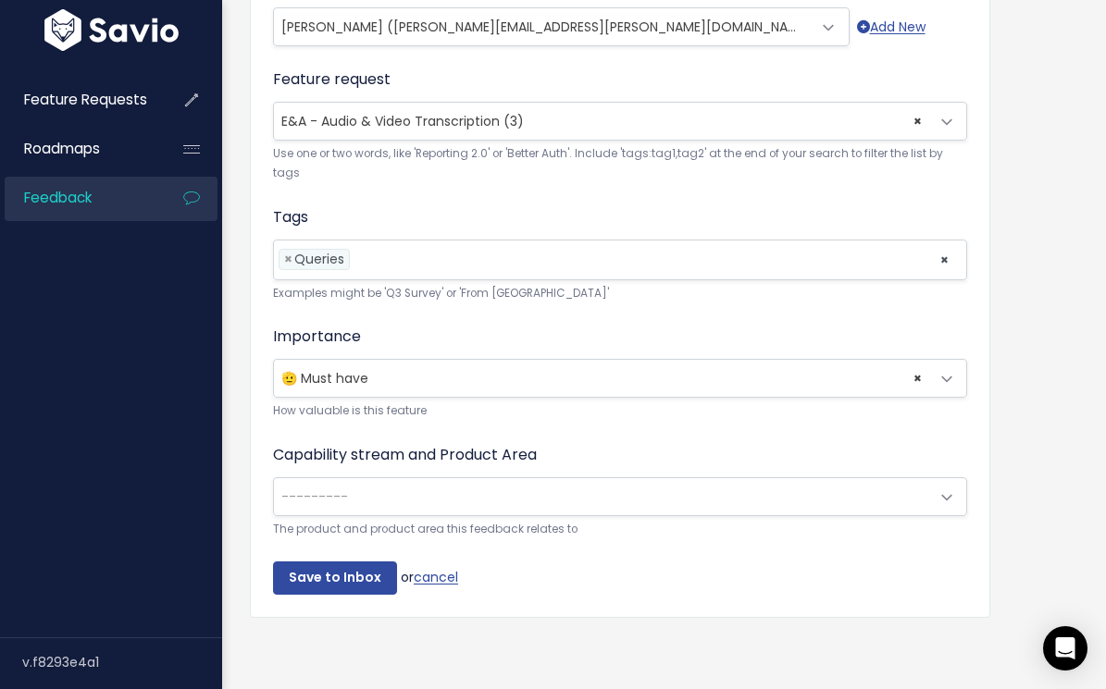
click at [350, 510] on span "---------" at bounding box center [601, 496] width 655 height 37
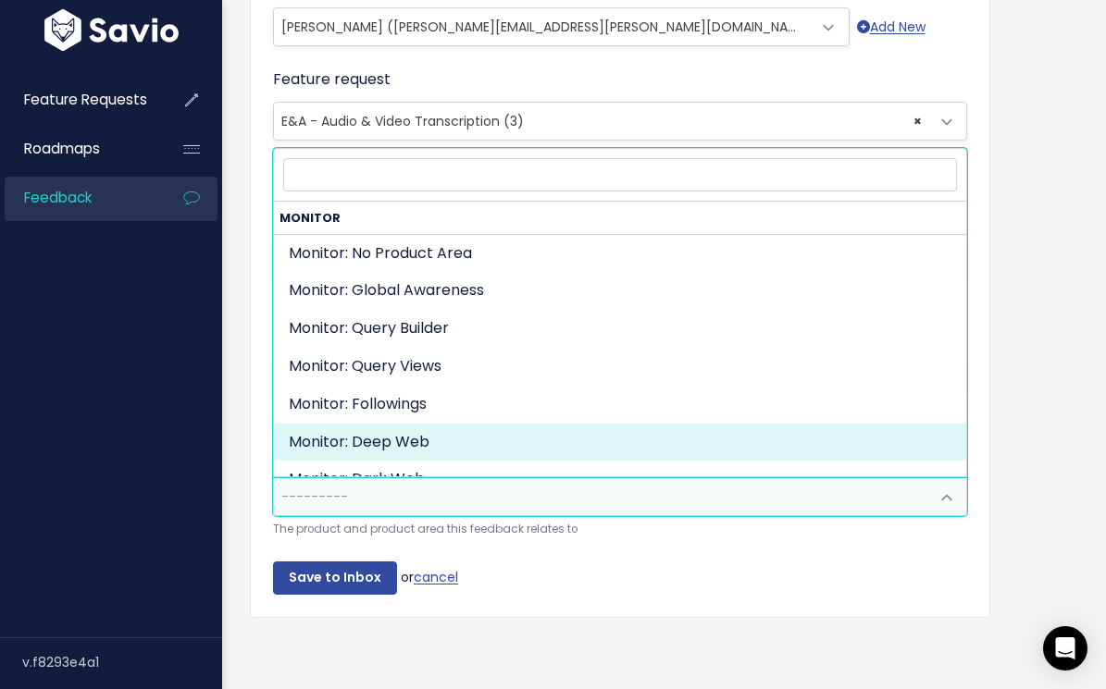
click at [251, 460] on div "Customer Problem * Vantage Data Centers has encountered a few instances of a Yo…" at bounding box center [620, 87] width 740 height 1061
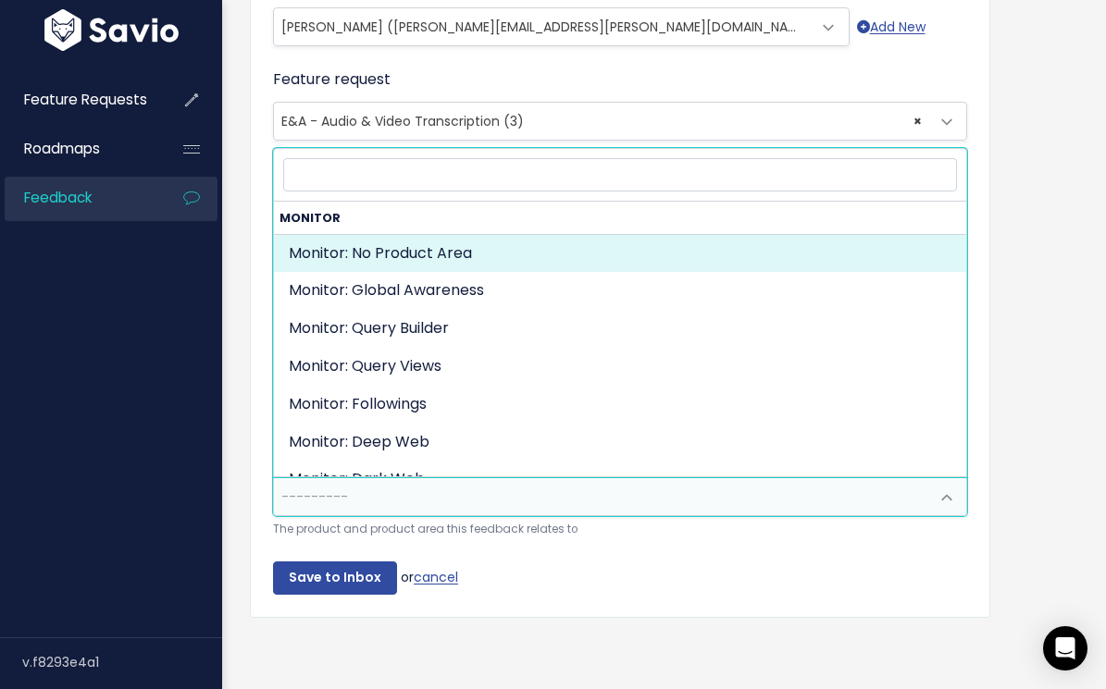
click at [329, 491] on span "---------" at bounding box center [314, 497] width 67 height 19
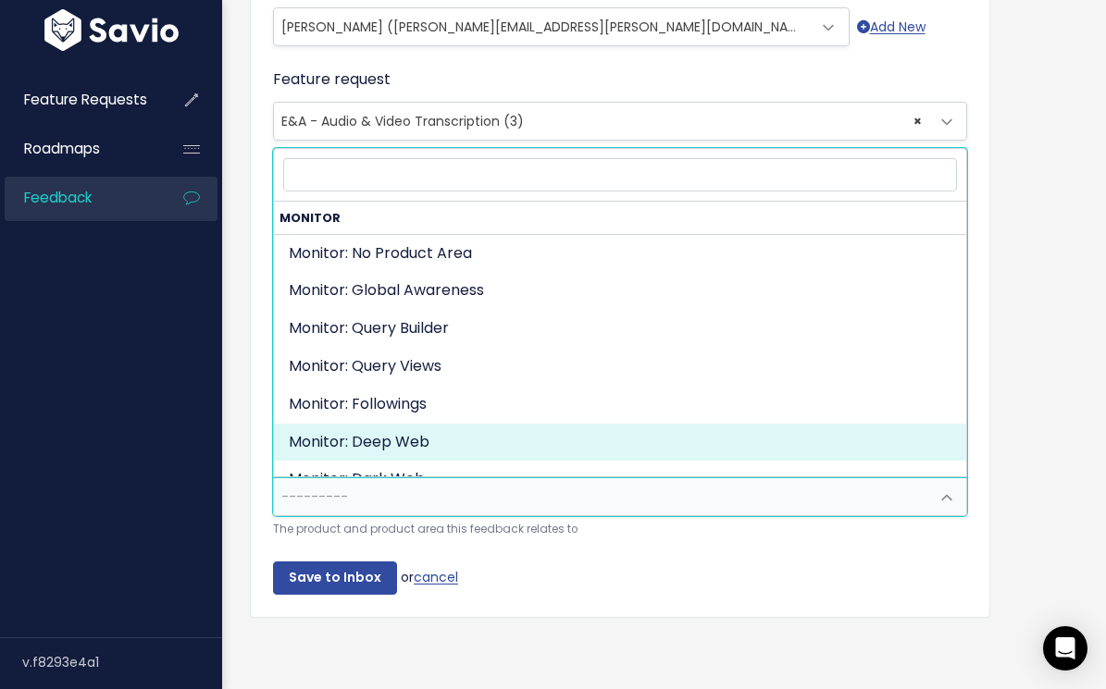
click at [241, 382] on div "Customer Problem * Vantage Data Centers has encountered a few instances of a Yo…" at bounding box center [664, 101] width 856 height 1118
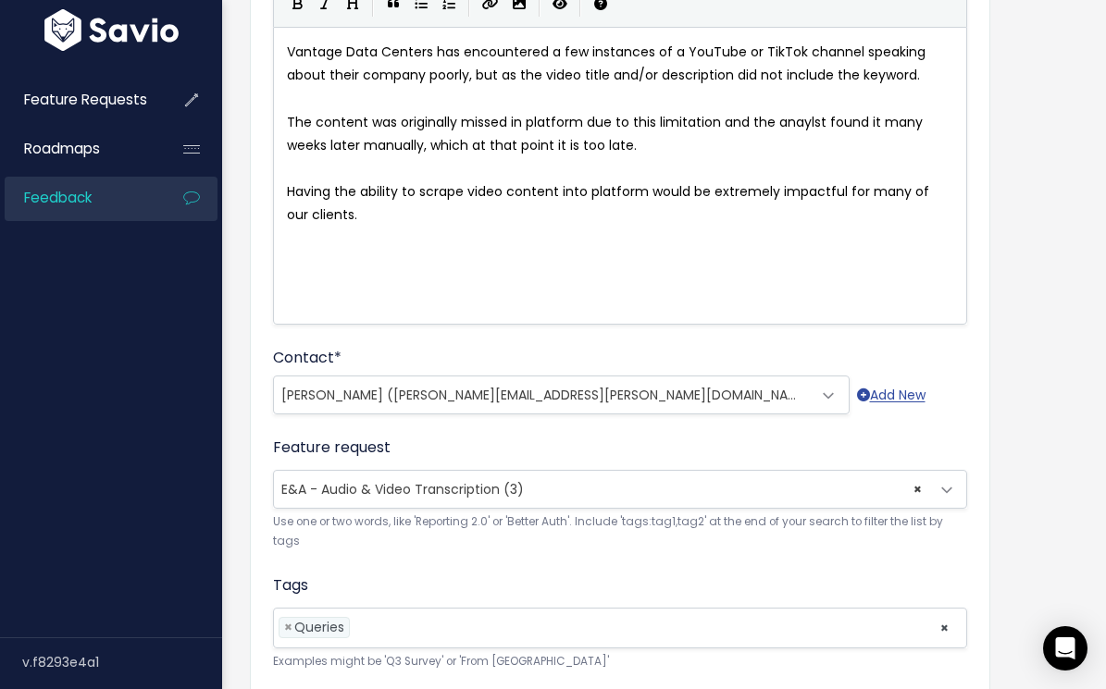
scroll to position [203, 0]
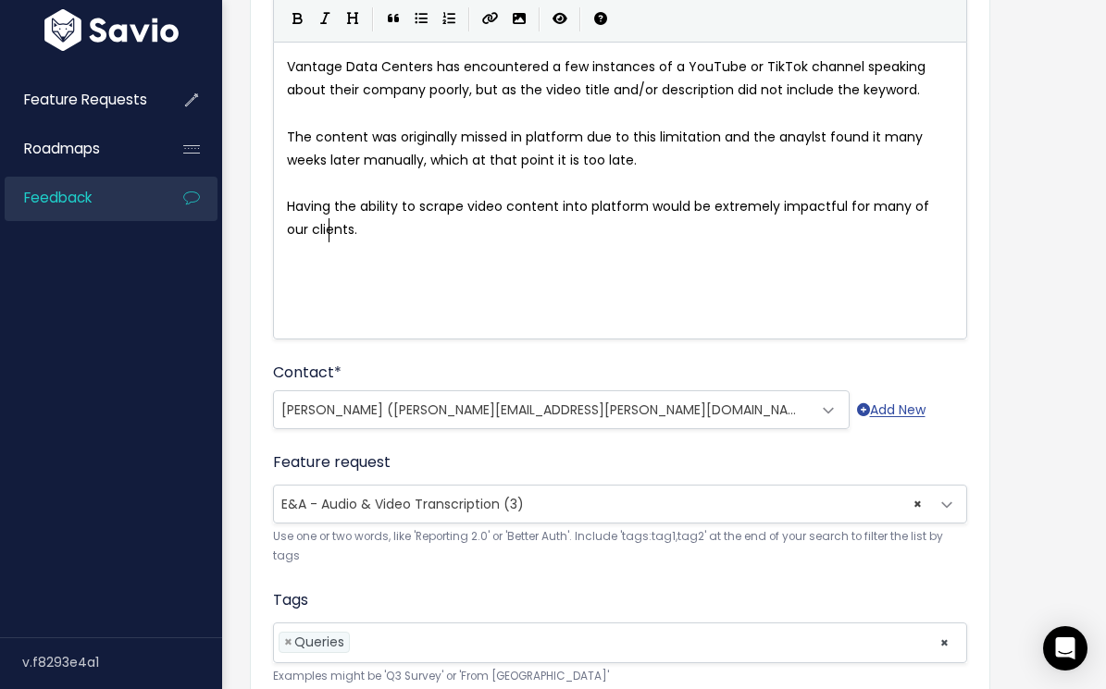
click at [328, 229] on span "Having the ability to scrape video content into platform would be extremely imp…" at bounding box center [610, 218] width 646 height 42
type textarea ", espeically with the rise in short-form"
type textarea "form video content"
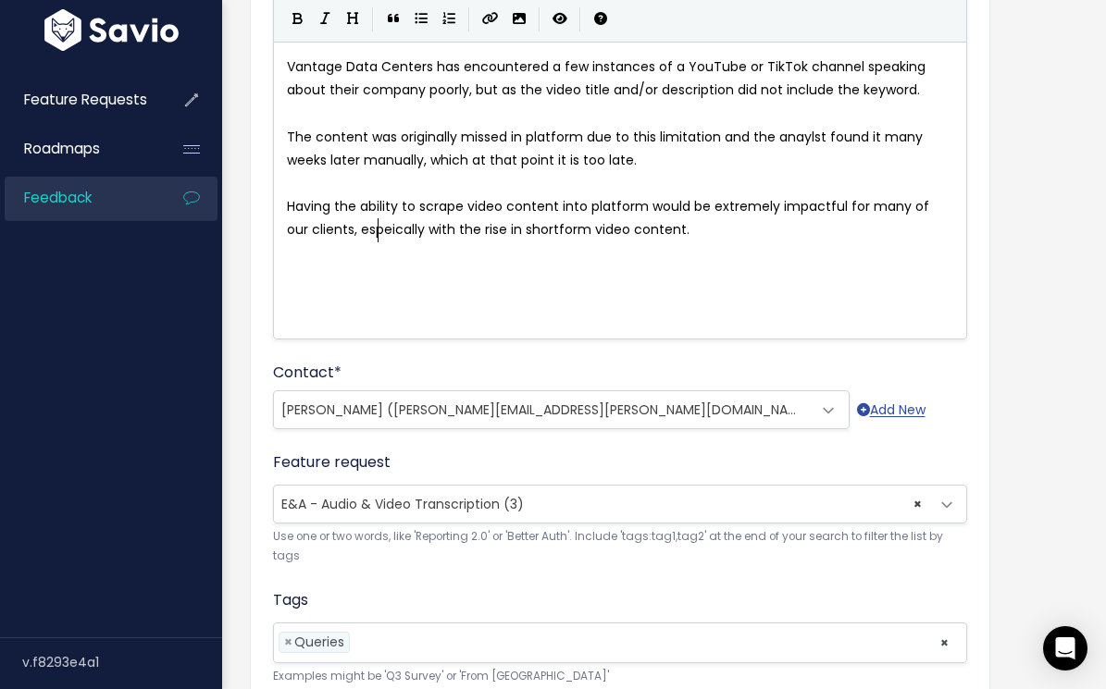
click at [375, 229] on span "Having the ability to scrape video content into platform would be extremely imp…" at bounding box center [610, 218] width 646 height 42
type textarea "c"
click at [669, 224] on pre "Having the ability to scrape video content into platform would be extremely imp…" at bounding box center [620, 218] width 674 height 46
type textarea "."
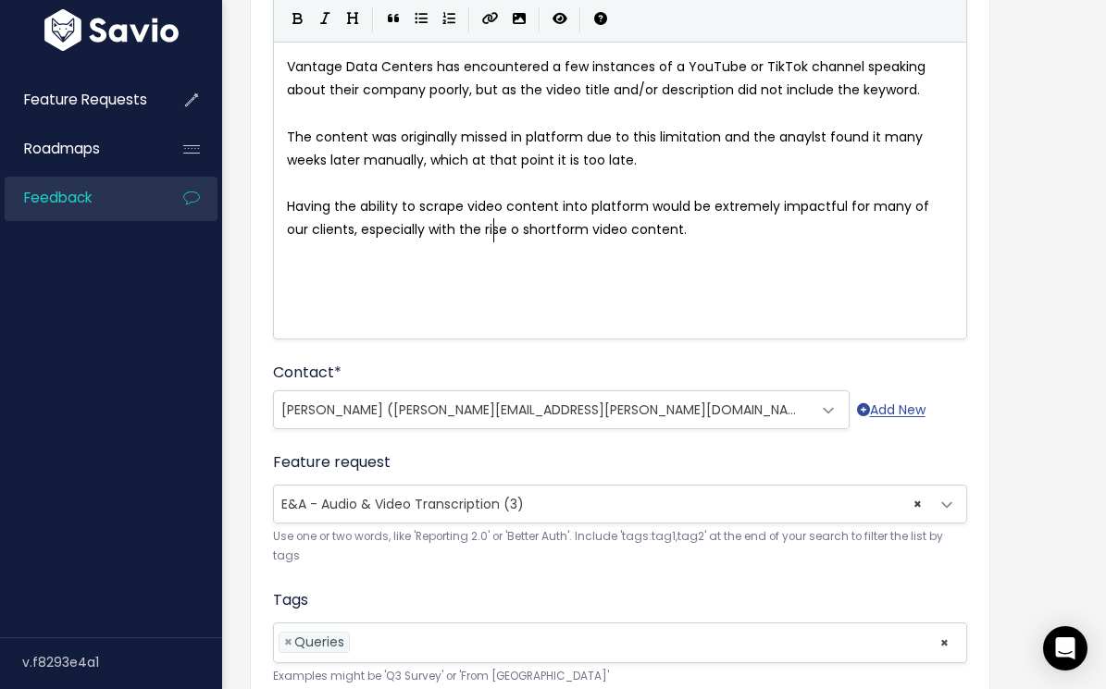
type textarea "of"
click at [689, 220] on pre "Having the ability to scrape video content into platform would be extremely imp…" at bounding box center [620, 218] width 674 height 46
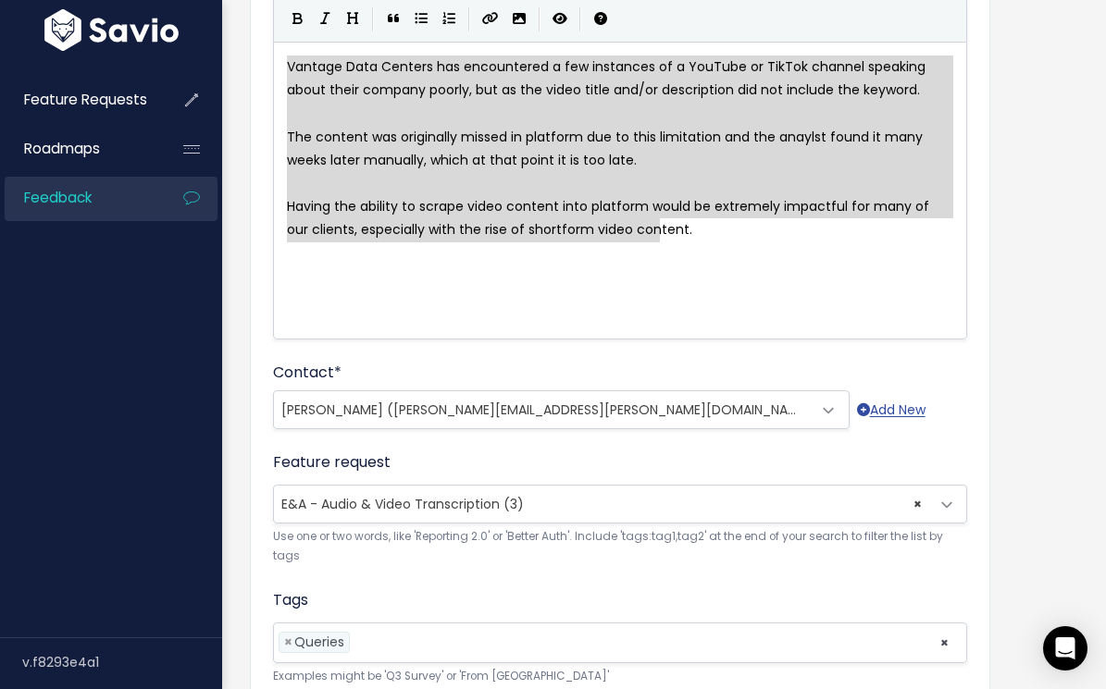
drag, startPoint x: 684, startPoint y: 228, endPoint x: 295, endPoint y: 50, distance: 427.2
type textarea "Vantage Data Centers has encountered a few instances of a YouTube or TikTok cha…"
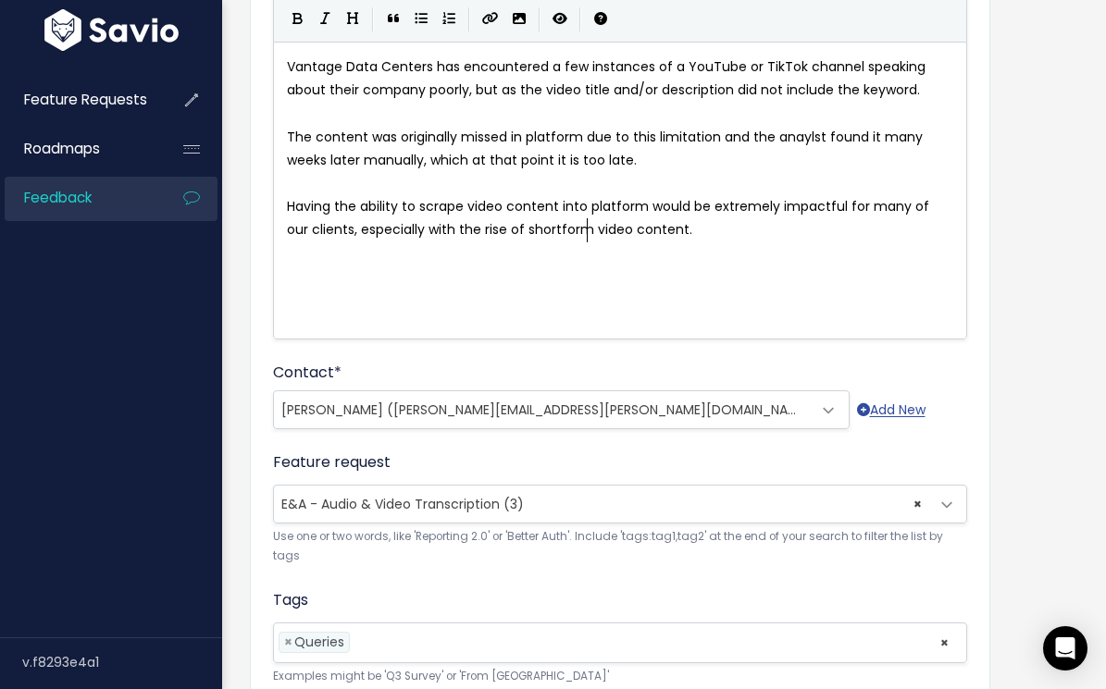
type textarea "Vantage Data Centers has encountered a few instances of a YouTube or TikTok cha…"
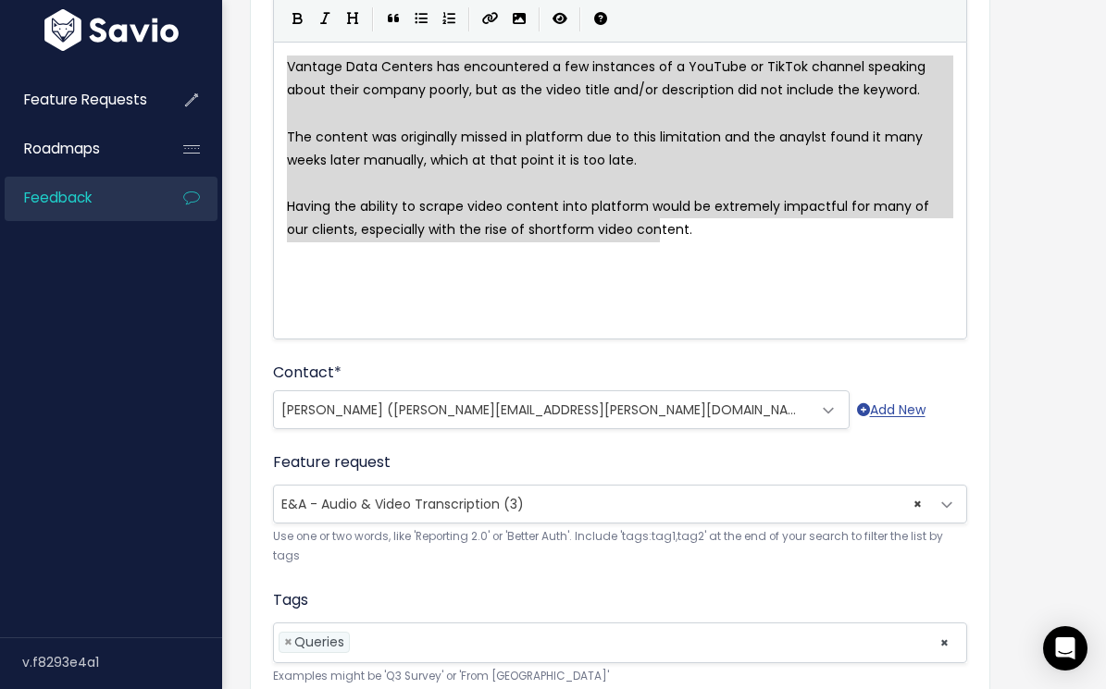
paste textarea
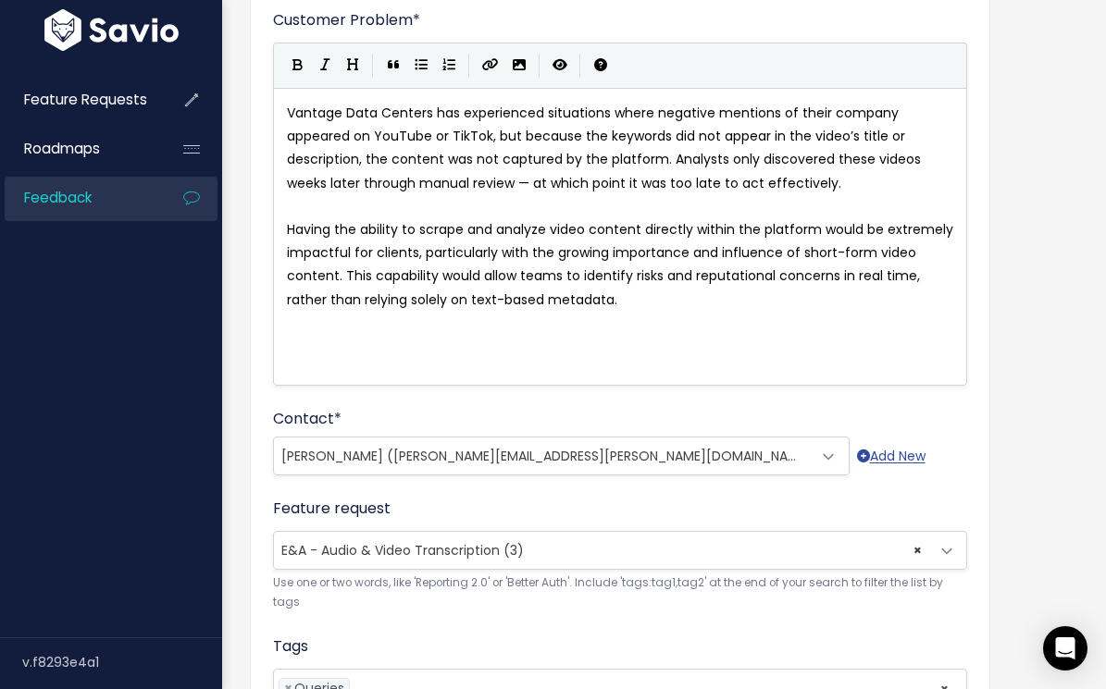
scroll to position [142, 0]
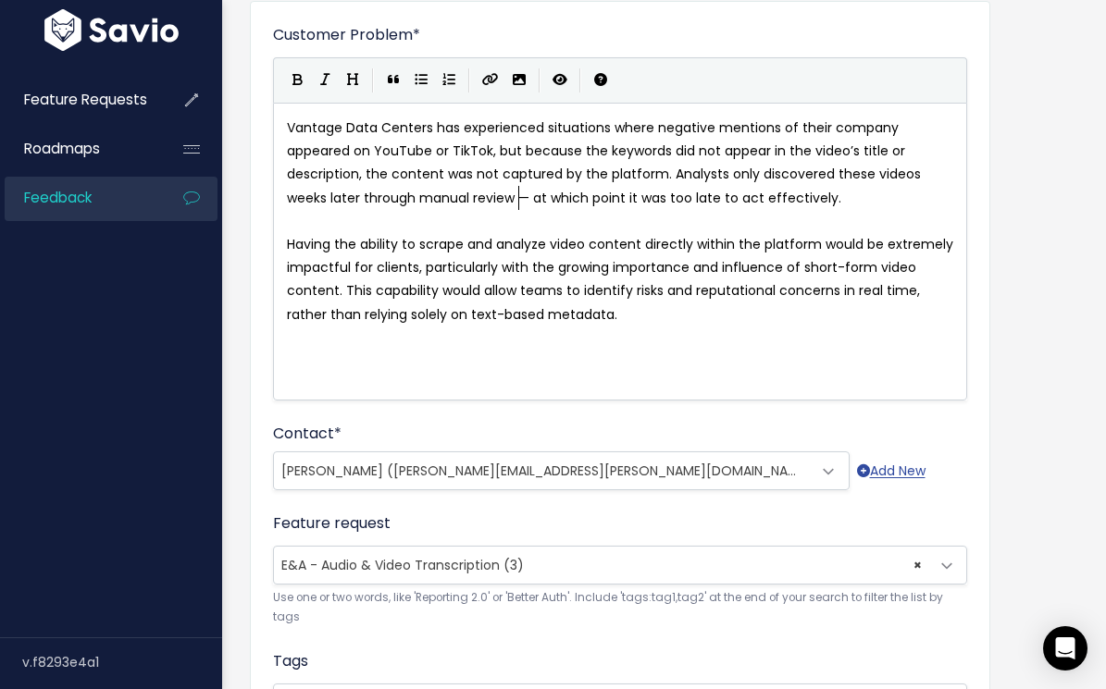
click at [522, 197] on span "Vantage Data Centers has experienced situations where negative mentions of thei…" at bounding box center [605, 162] width 637 height 89
type textarea "—"
type textarea ","
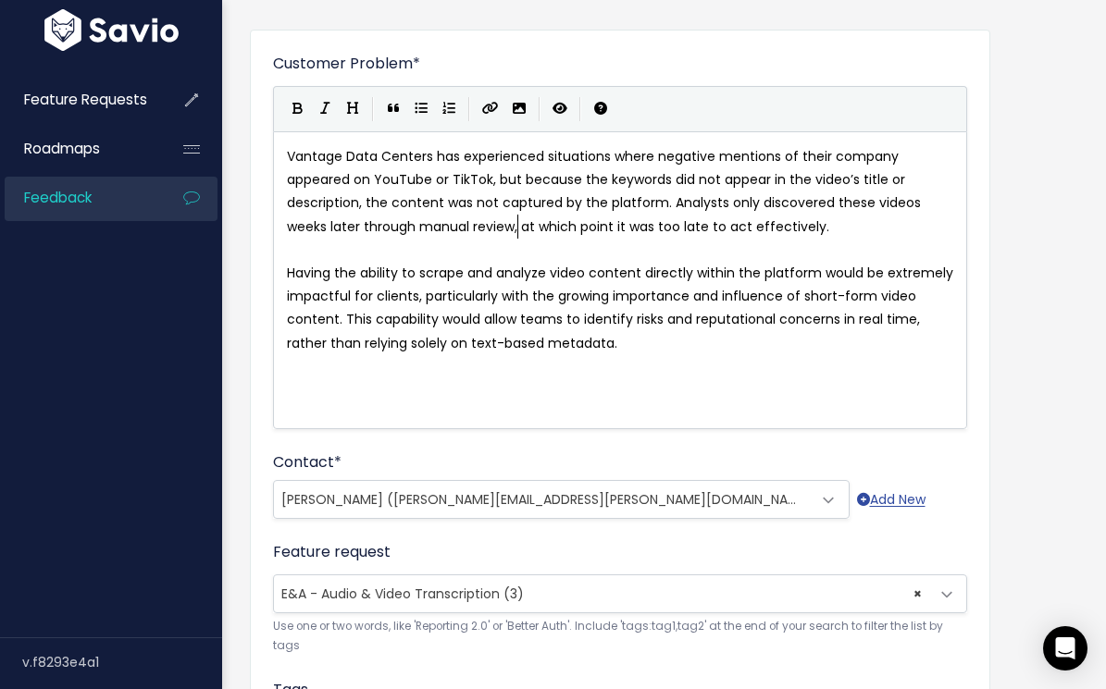
click at [867, 229] on pre "Vantage Data Centers has experienced situations where negative mentions of thei…" at bounding box center [620, 191] width 674 height 93
click at [679, 204] on span "Vantage Data Centers has experienced situations where negative mentions of thei…" at bounding box center [605, 191] width 637 height 89
type textarea "The anaylst"
click at [873, 229] on pre "Vantage Data Centers has experienced situations where negative mentions of thei…" at bounding box center [620, 191] width 674 height 93
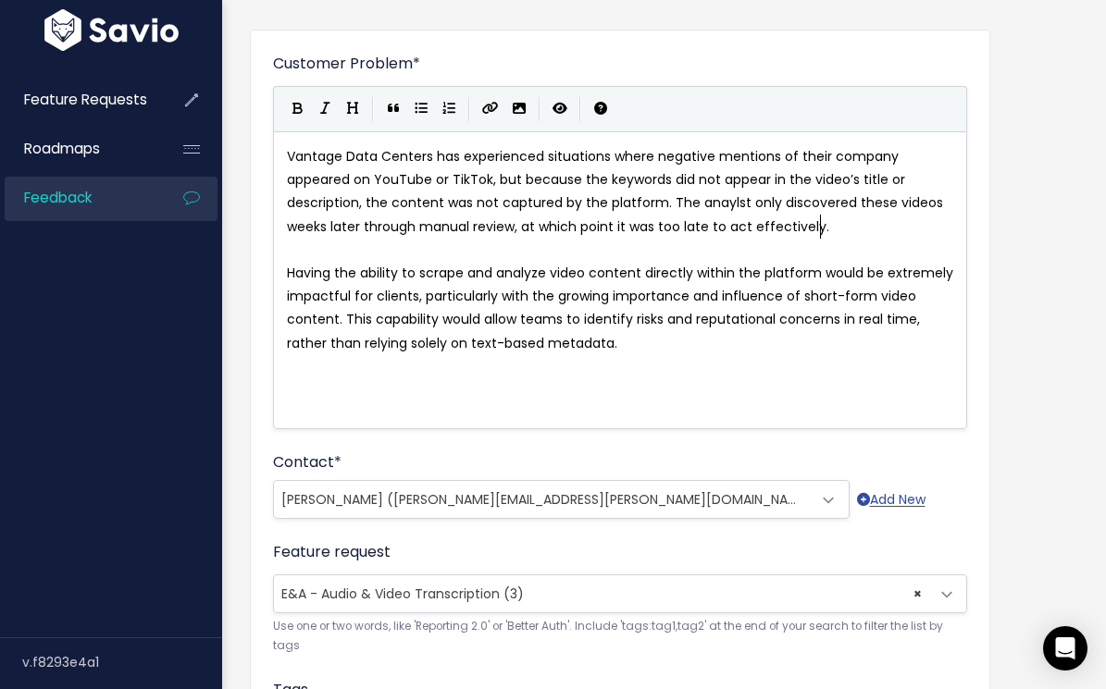
click at [728, 205] on span "Vantage Data Centers has experienced situations where negative mentions of thei…" at bounding box center [617, 191] width 660 height 89
type textarea "y"
click at [877, 227] on pre "Vantage Data Centers has experienced situations where negative mentions of thei…" at bounding box center [620, 191] width 674 height 93
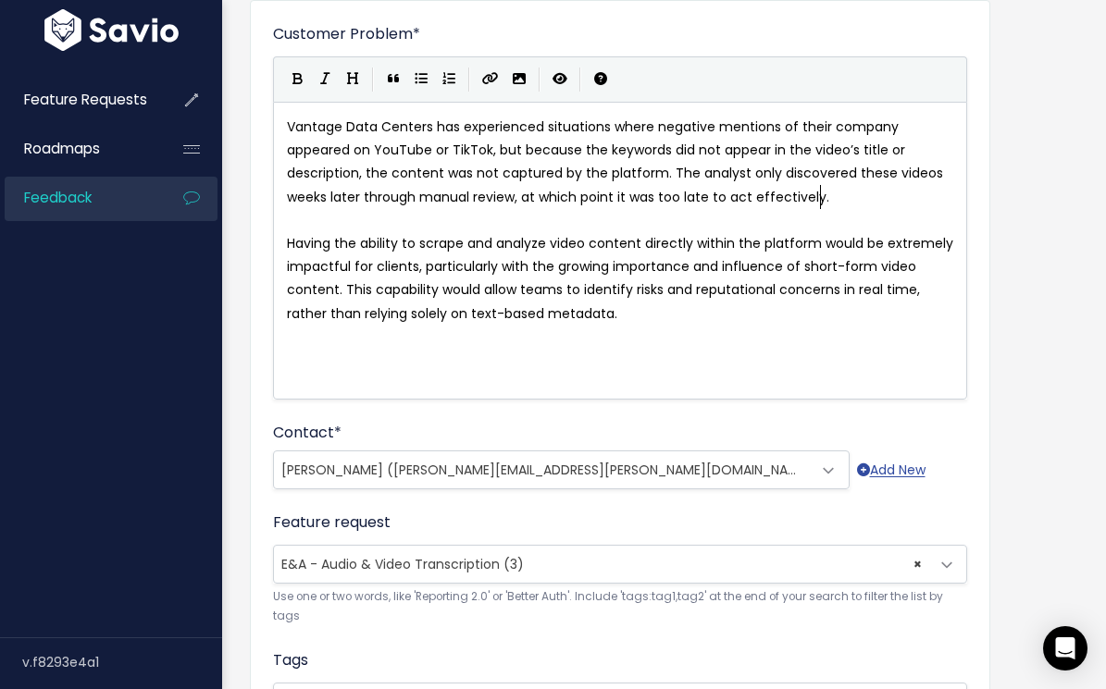
scroll to position [167, 0]
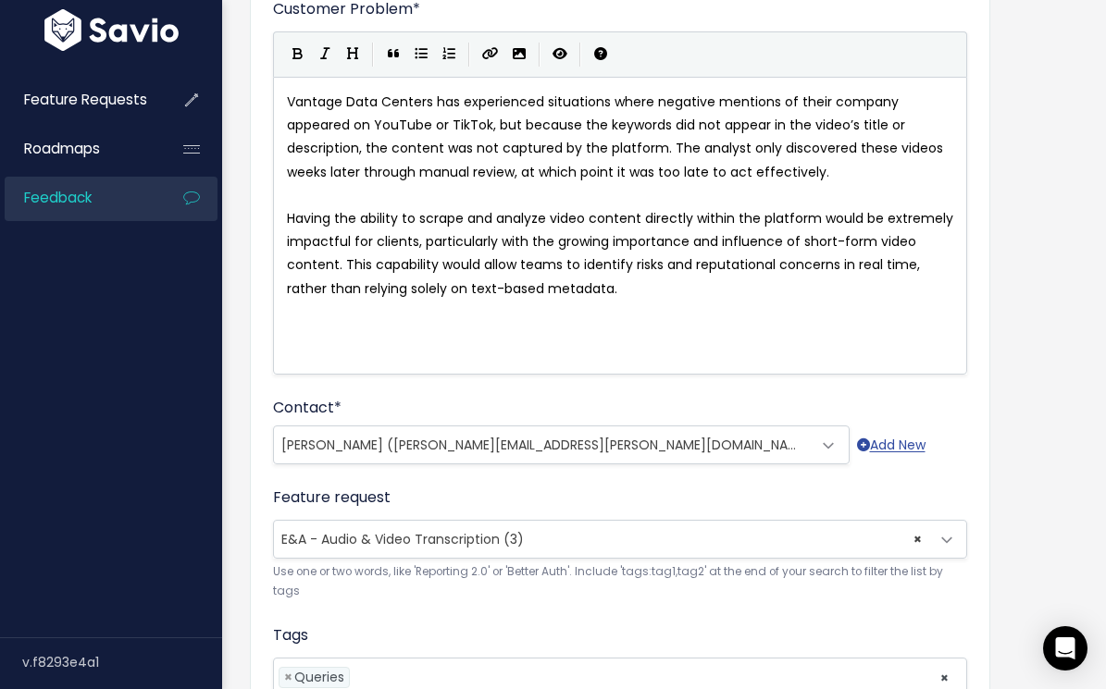
click at [741, 243] on span "Having the ability to scrape and analyze video content directly within the plat…" at bounding box center [622, 253] width 670 height 89
type textarea "influence"
click at [727, 284] on pre "Having the ability to scrape and analyze video content directly within the plat…" at bounding box center [620, 253] width 674 height 93
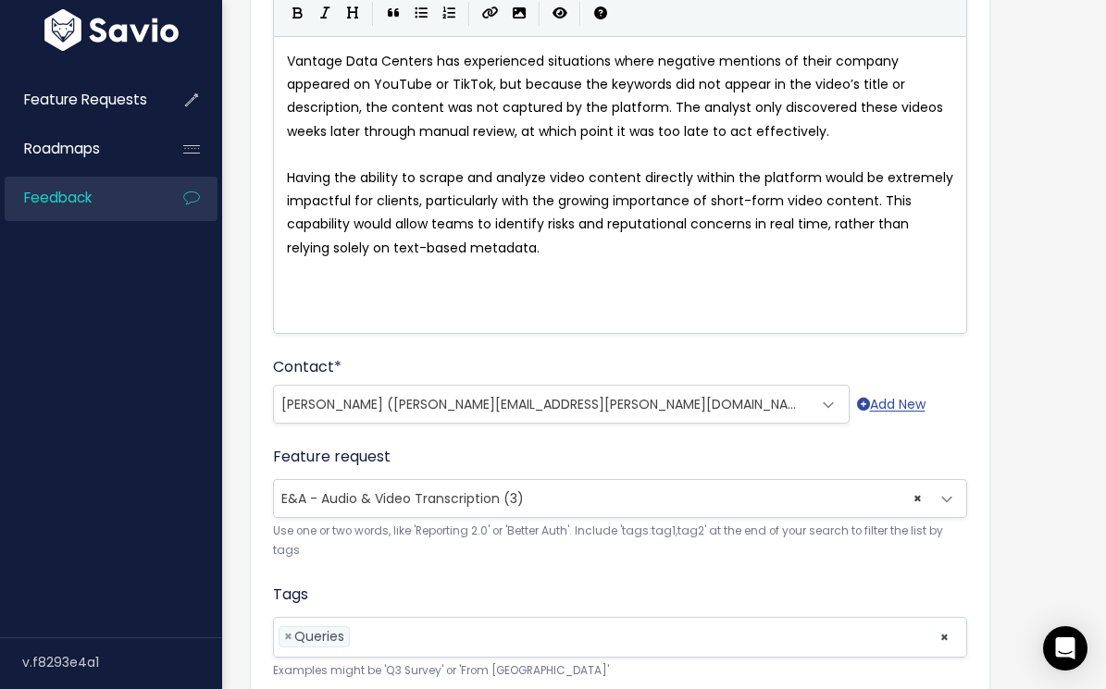
scroll to position [209, 0]
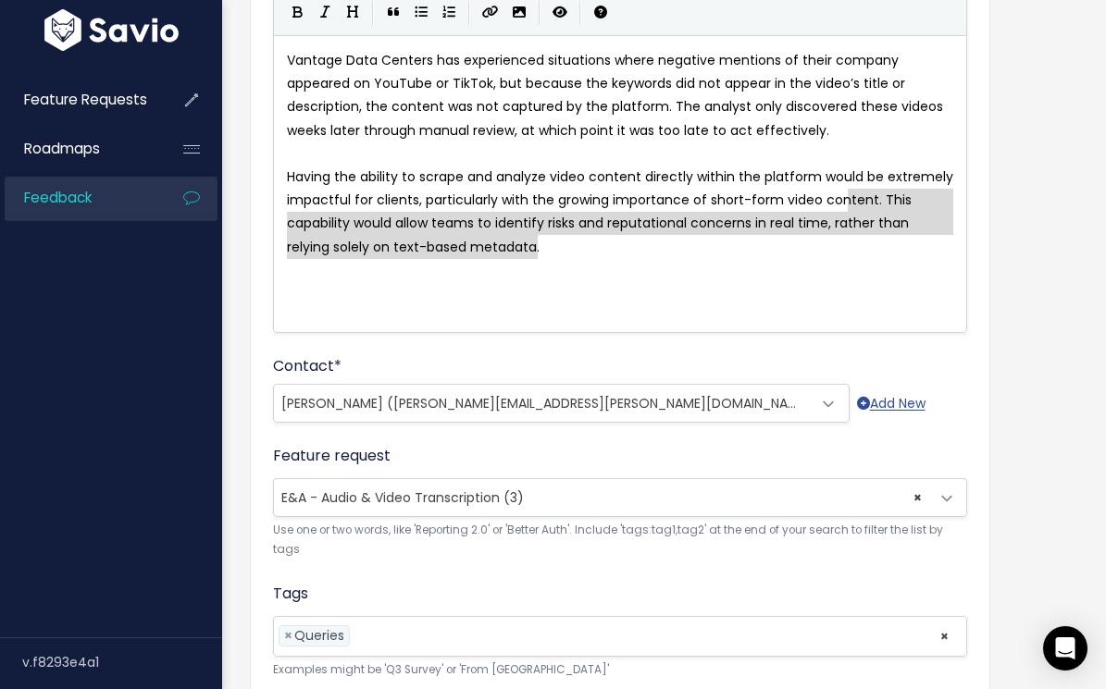
type textarea "This capability would allow teams to identify risks and reputational concerns i…"
drag, startPoint x: 553, startPoint y: 249, endPoint x: 876, endPoint y: 200, distance: 326.6
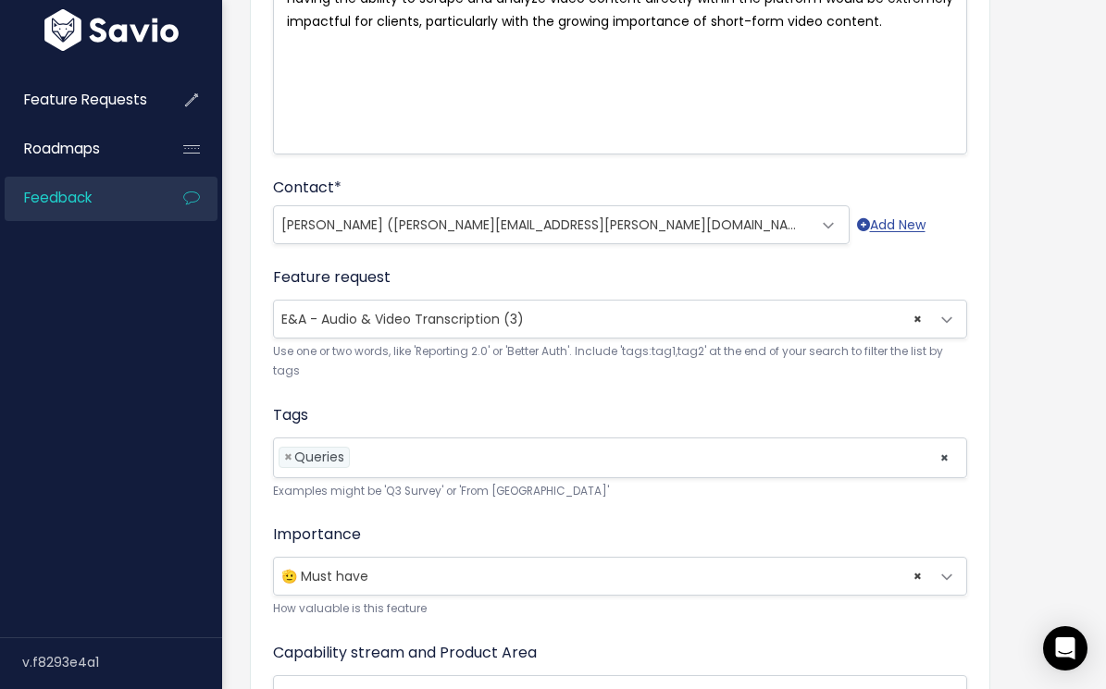
scroll to position [586, 0]
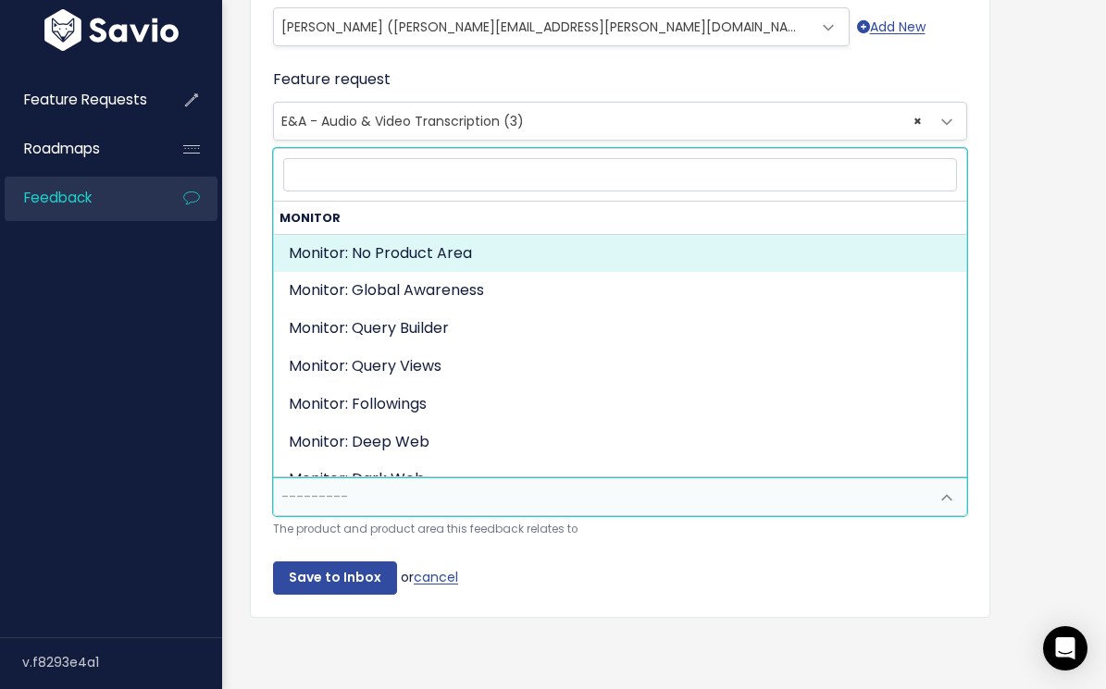
click at [363, 486] on span "---------" at bounding box center [601, 496] width 655 height 37
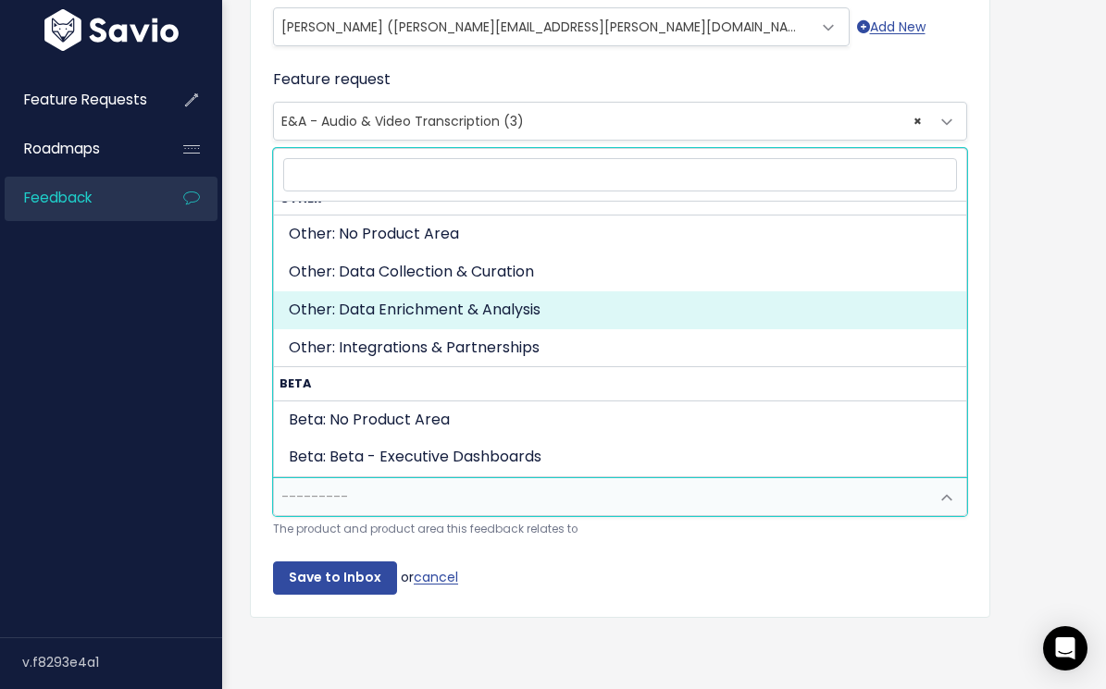
scroll to position [952, 0]
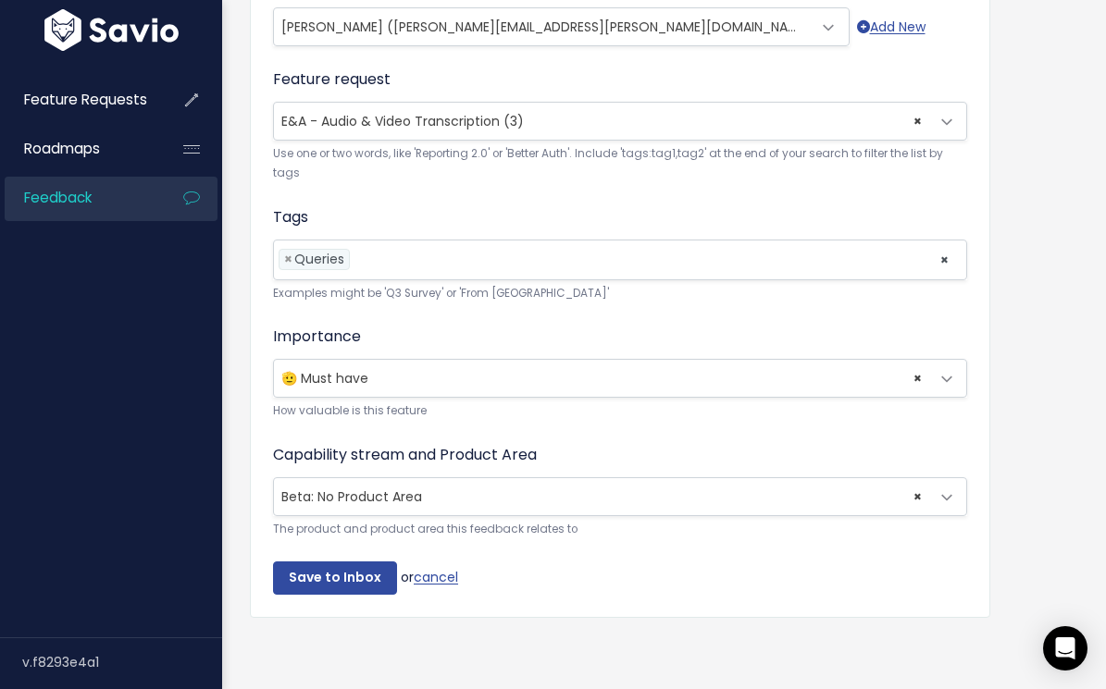
click at [256, 428] on div "Customer Problem * Vantage Data Centers has experienced situations where negati…" at bounding box center [620, 87] width 740 height 1061
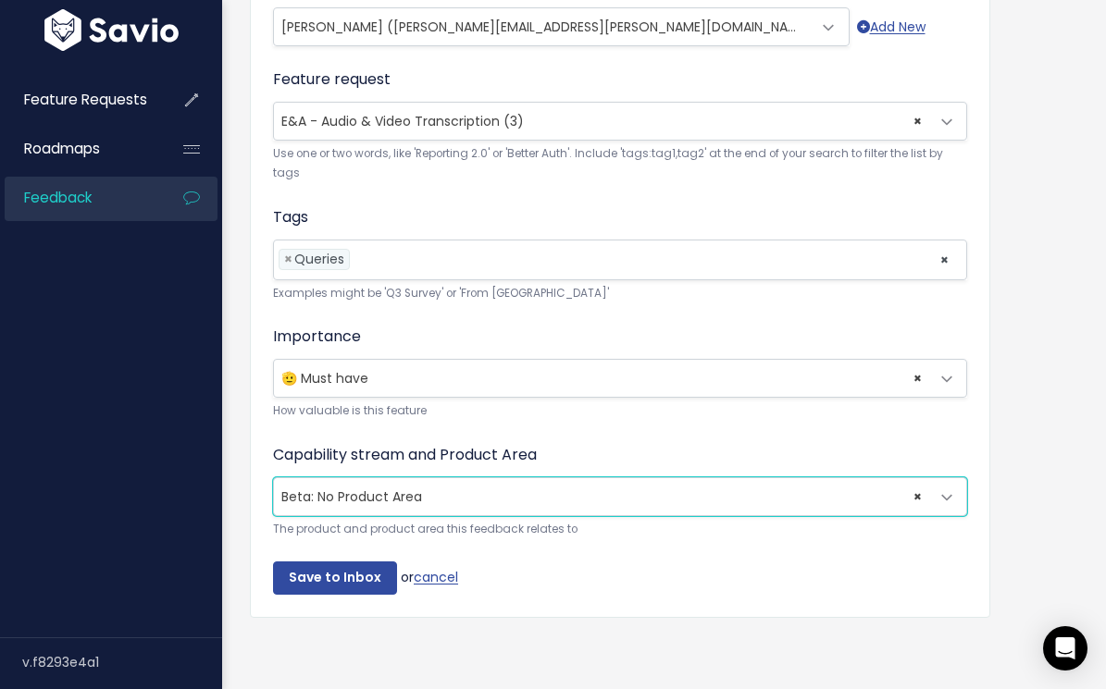
click at [397, 493] on span "× Beta: No Product Area" at bounding box center [601, 496] width 655 height 37
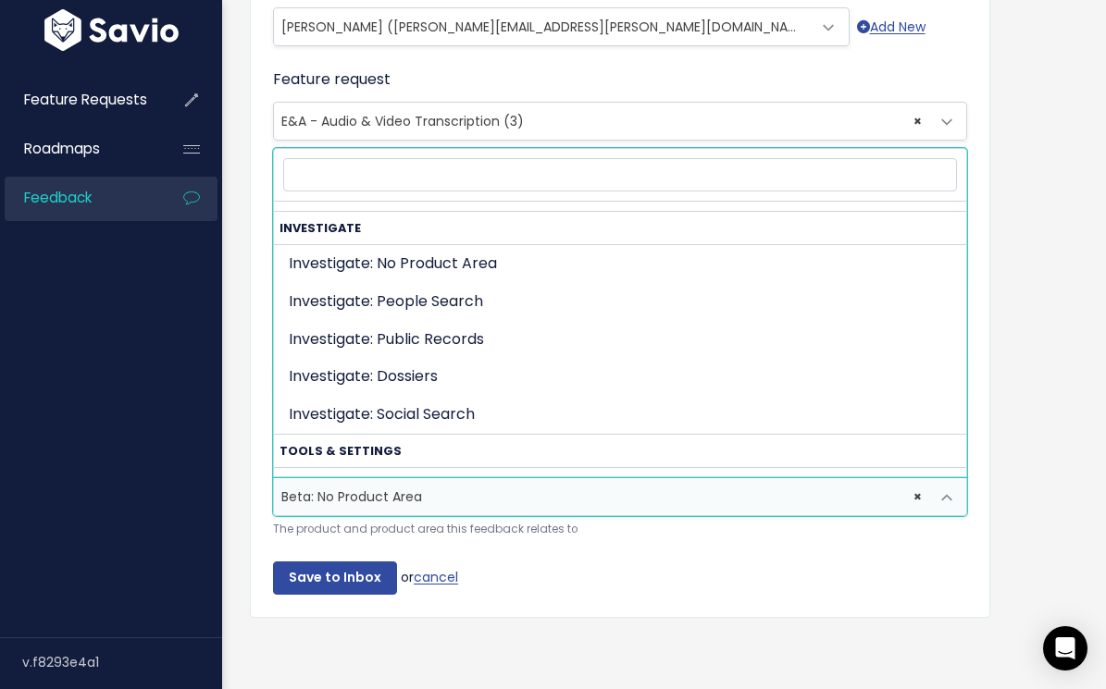
scroll to position [0, 0]
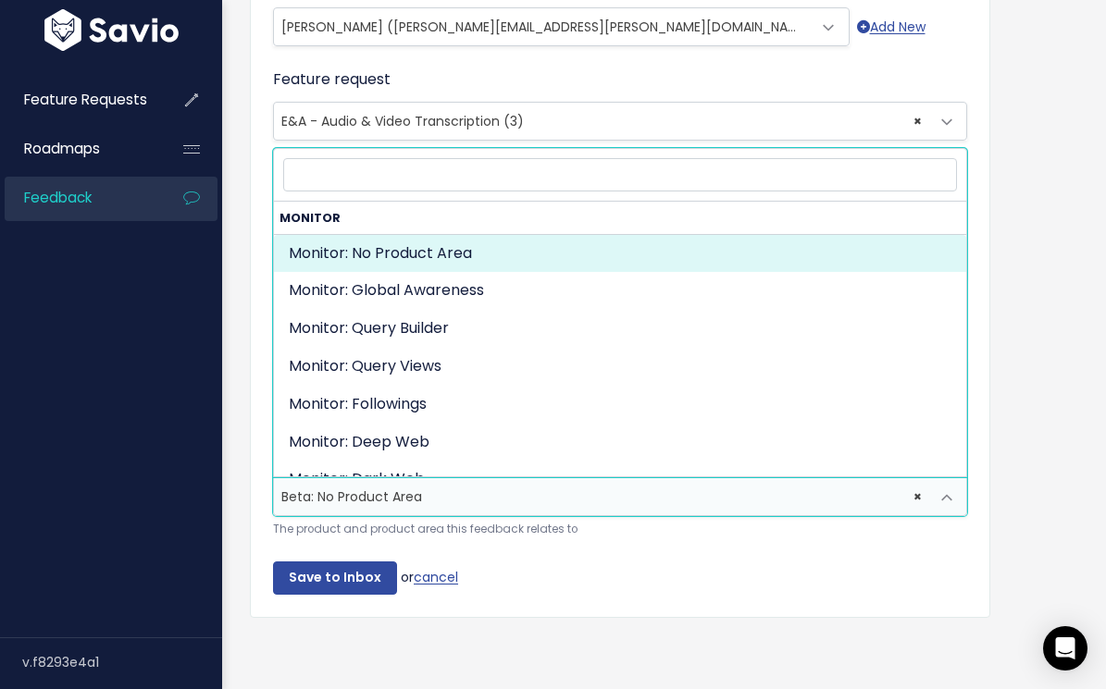
select select "ORGANIZE_COLLABORATE_REPORT:"
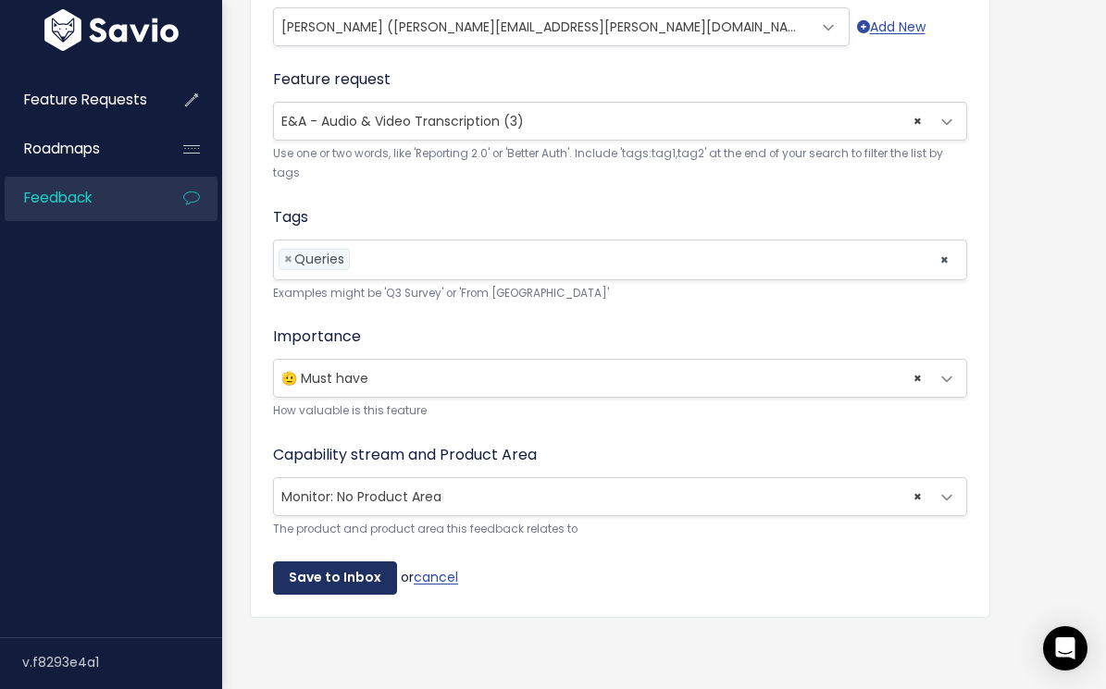
click at [330, 572] on input "Save to Inbox" at bounding box center [335, 578] width 124 height 33
